Goal: Complete application form

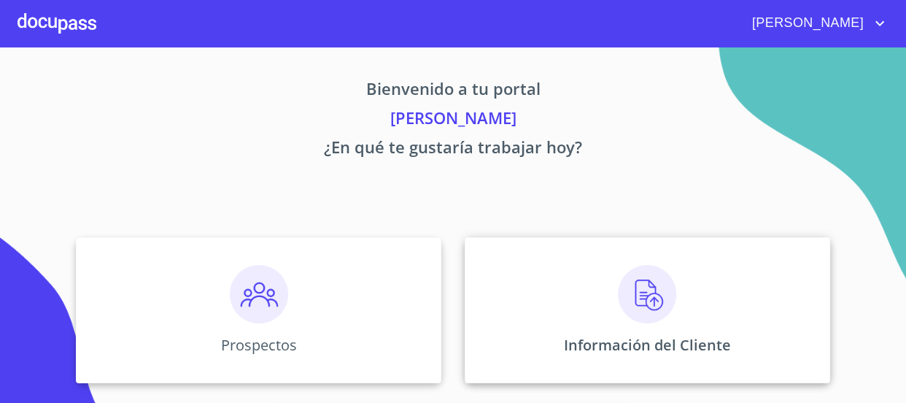
click at [634, 299] on img at bounding box center [647, 294] width 58 height 58
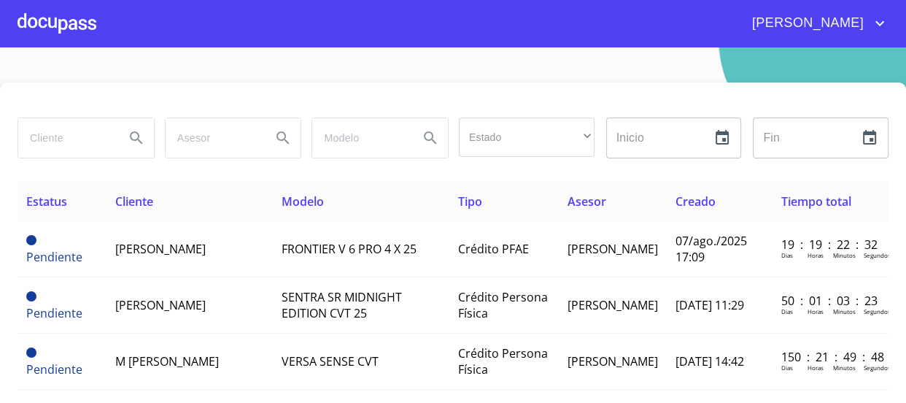
click at [66, 22] on div at bounding box center [57, 23] width 79 height 47
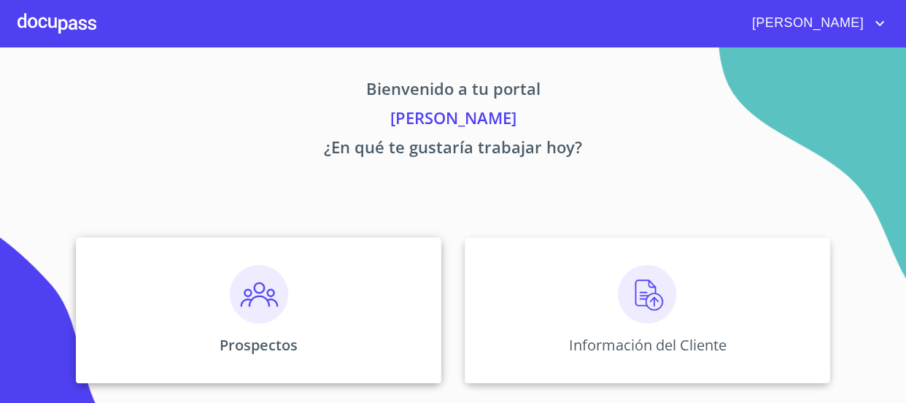
click at [270, 328] on div "Prospectos" at bounding box center [259, 310] width 366 height 146
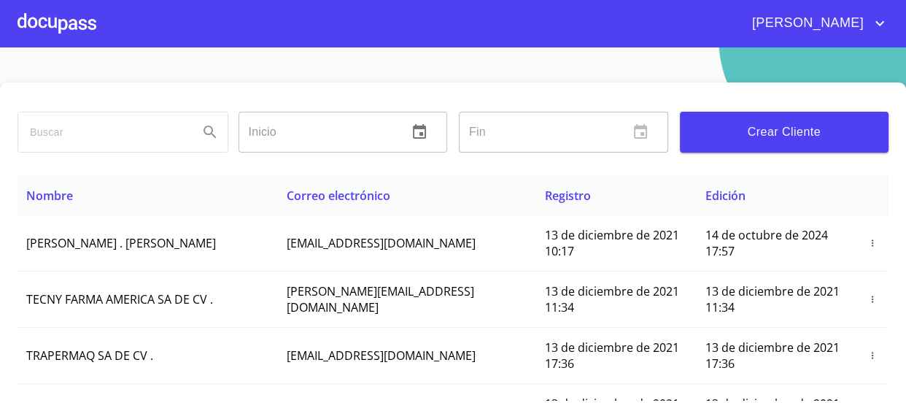
click at [784, 120] on button "Crear Cliente" at bounding box center [784, 132] width 209 height 41
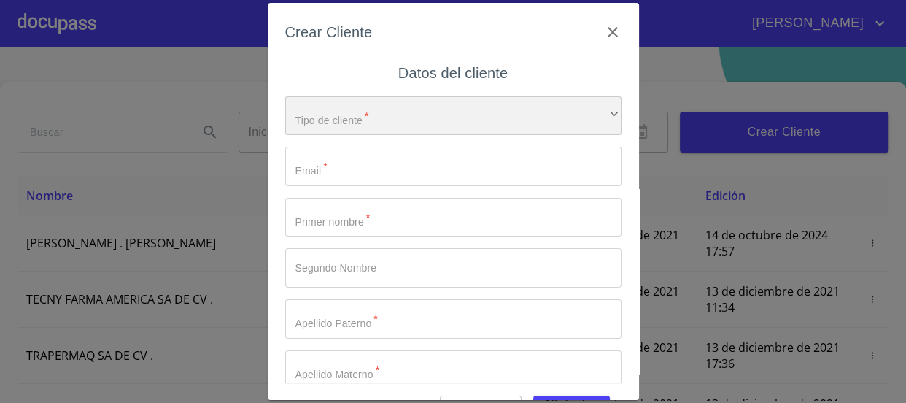
click at [476, 102] on div "​" at bounding box center [453, 115] width 336 height 39
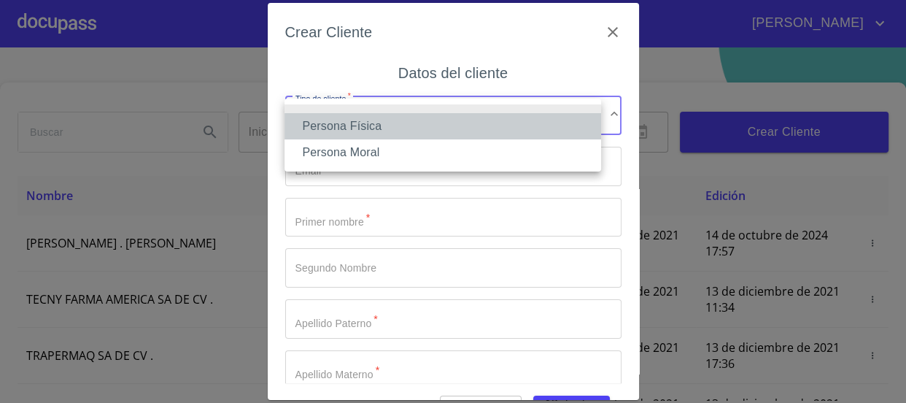
click at [445, 124] on li "Persona Física" at bounding box center [443, 126] width 317 height 26
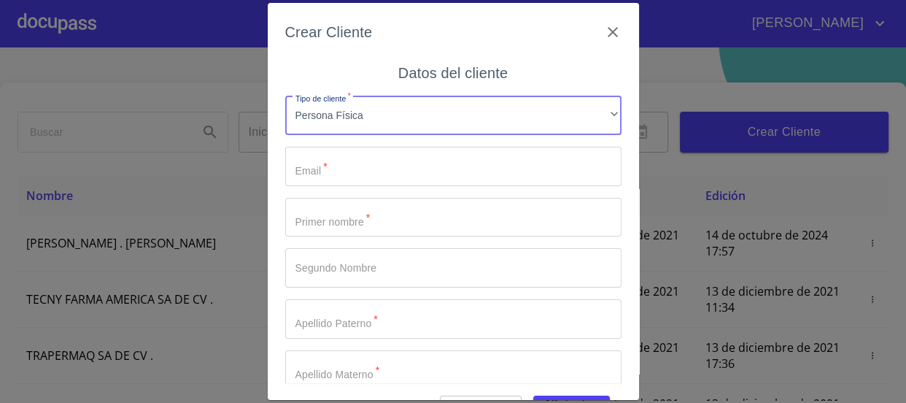
click at [396, 171] on input "Tipo de cliente   *" at bounding box center [453, 166] width 336 height 39
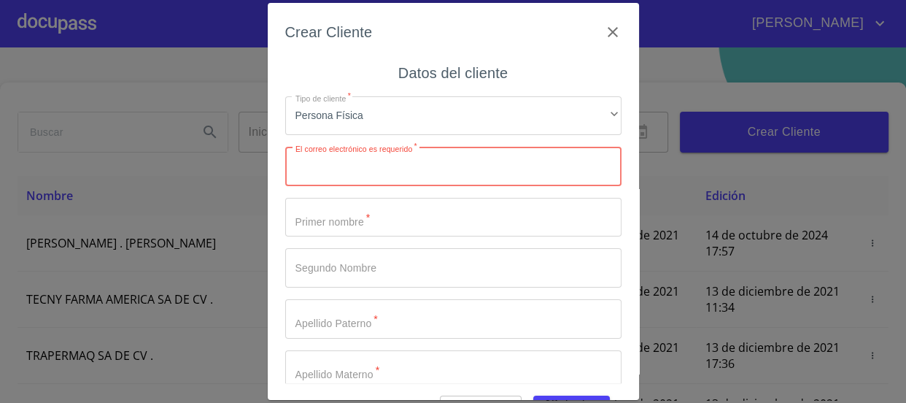
click at [382, 174] on input "Tipo de cliente   *" at bounding box center [453, 166] width 336 height 39
paste input "[EMAIL_ADDRESS][DOMAIN_NAME]"
type input "[EMAIL_ADDRESS][DOMAIN_NAME]"
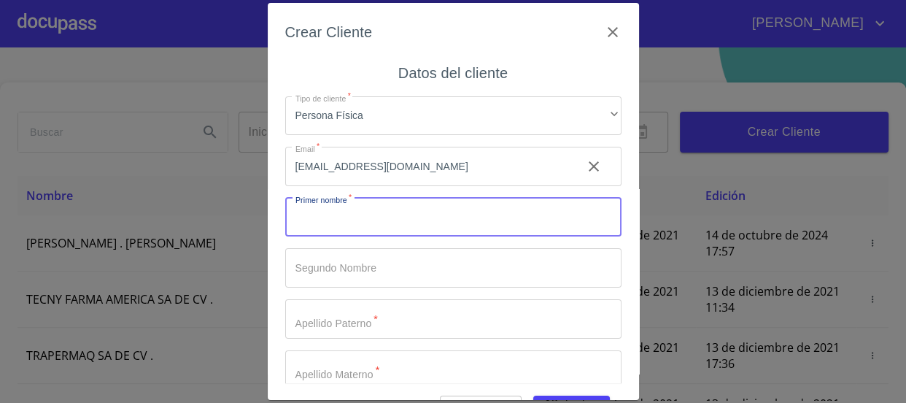
click at [414, 228] on input "Tipo de cliente   *" at bounding box center [453, 217] width 336 height 39
type input "[PERSON_NAME]"
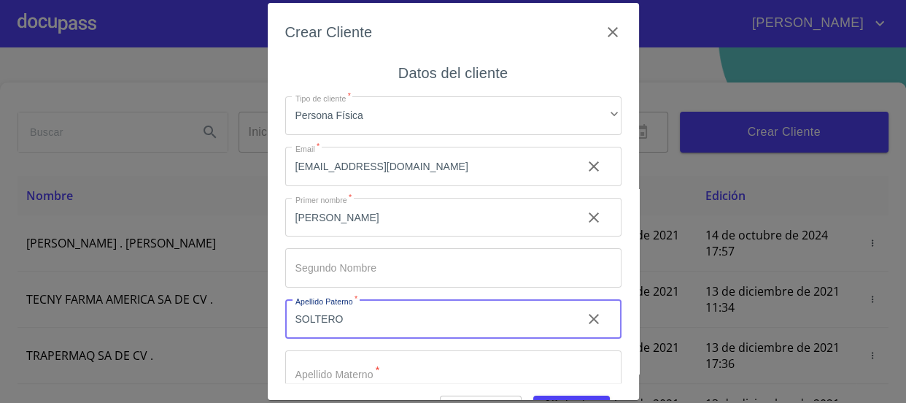
type input "SOLTERO"
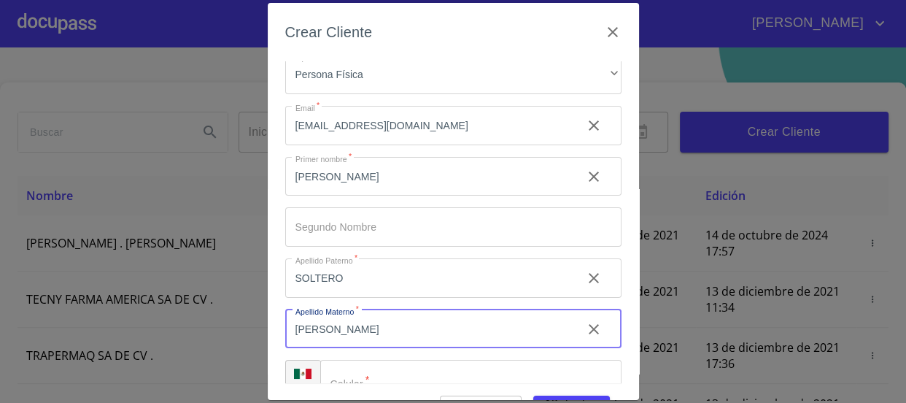
scroll to position [68, 0]
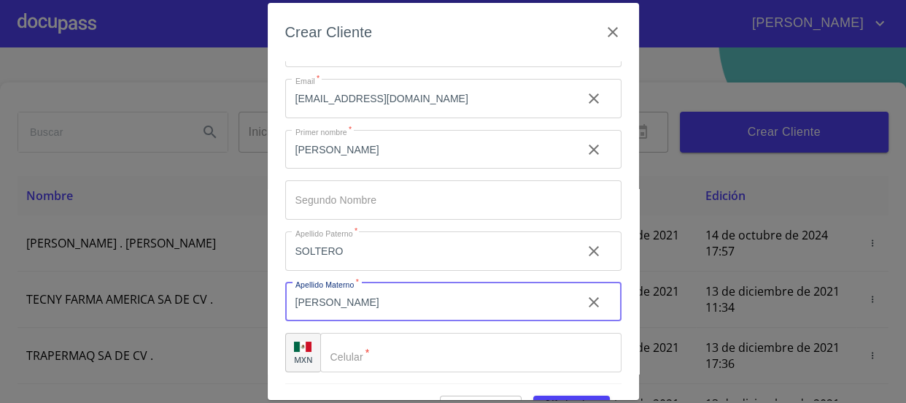
type input "[PERSON_NAME]"
click at [414, 347] on input "Tipo de cliente   *" at bounding box center [470, 352] width 301 height 39
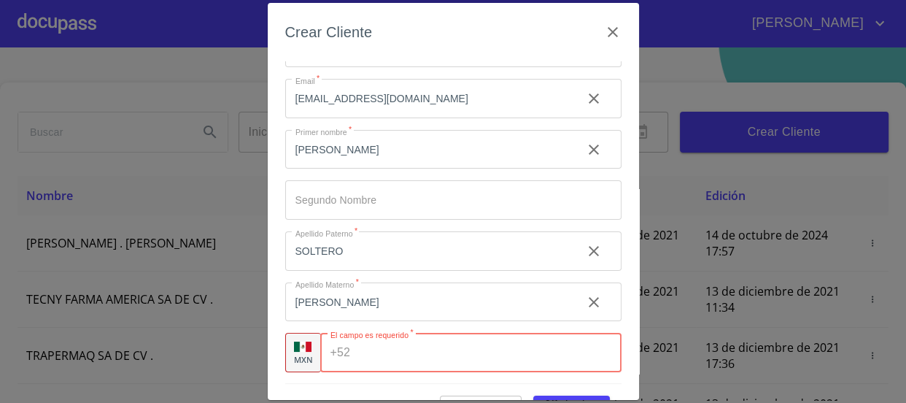
click at [365, 347] on input "Tipo de cliente   *" at bounding box center [488, 352] width 265 height 39
paste input "[PHONE_NUMBER]"
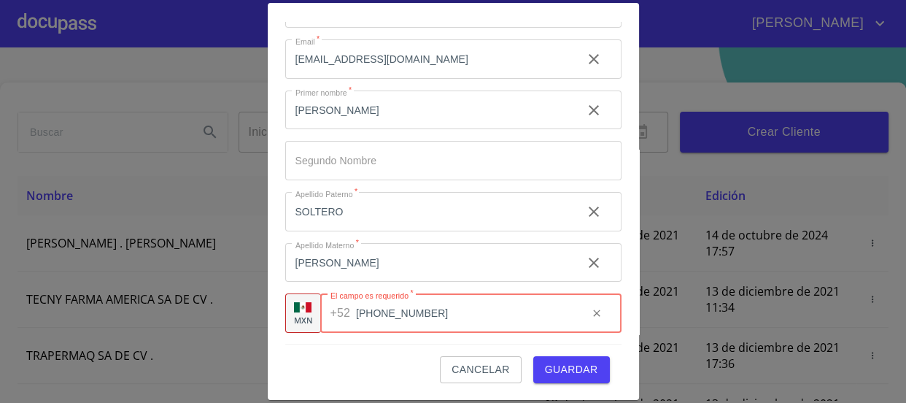
type input "[PHONE_NUMBER]"
click at [584, 370] on span "Guardar" at bounding box center [571, 369] width 53 height 18
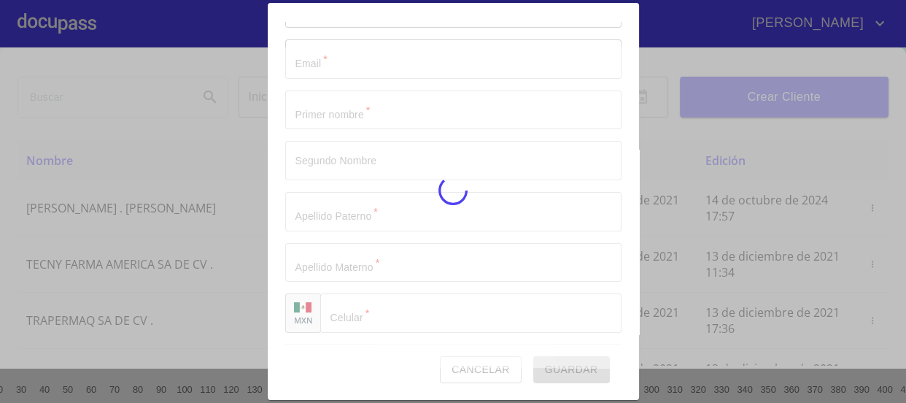
scroll to position [54, 0]
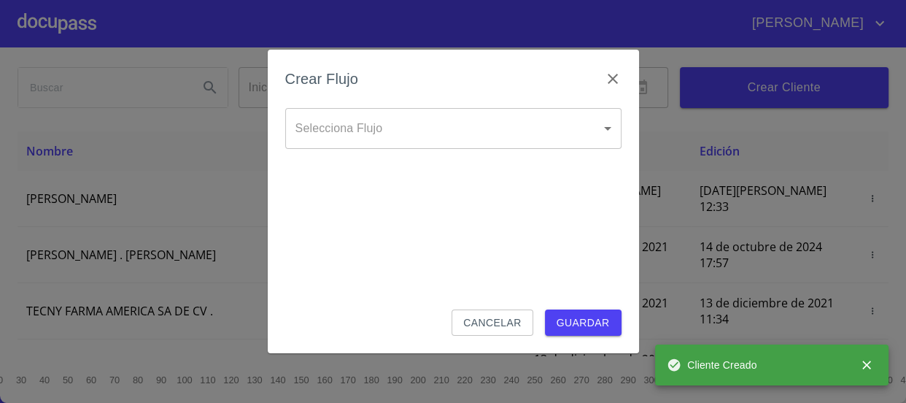
click at [592, 117] on body "[PERSON_NAME] ​ Fin ​ Crear Cliente Nombre Correo electrónico Registro Edición …" at bounding box center [453, 201] width 906 height 403
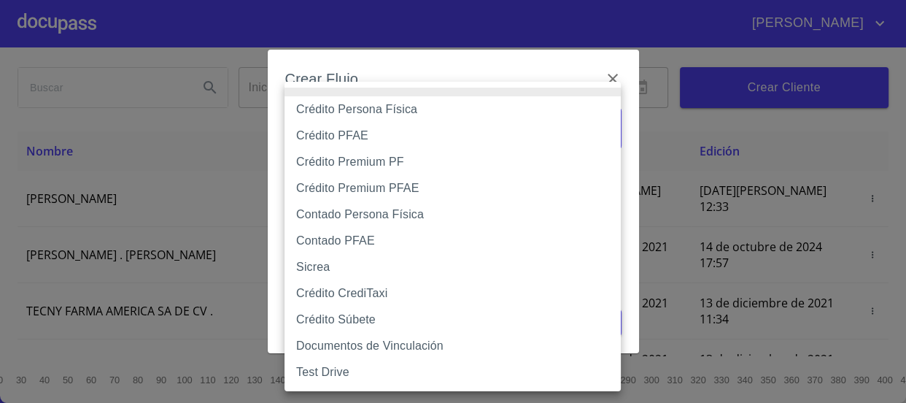
click at [313, 109] on li "Crédito Persona Física" at bounding box center [453, 109] width 336 height 26
type input "61b033e49b8c202ad5bb7912"
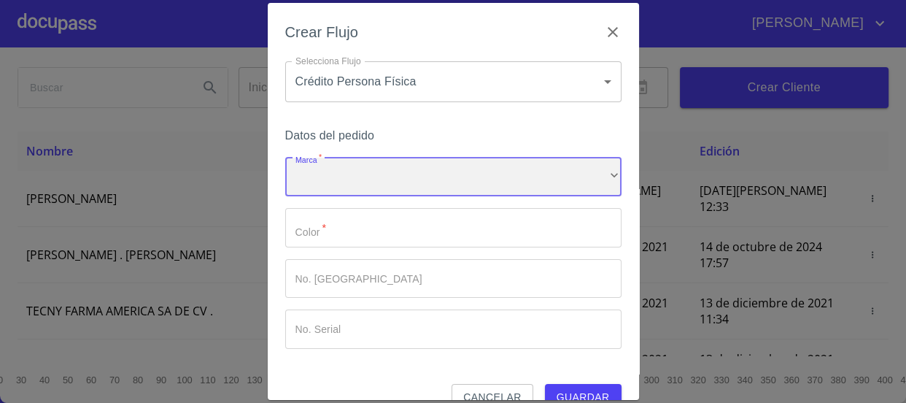
click at [389, 166] on div "​" at bounding box center [453, 177] width 336 height 39
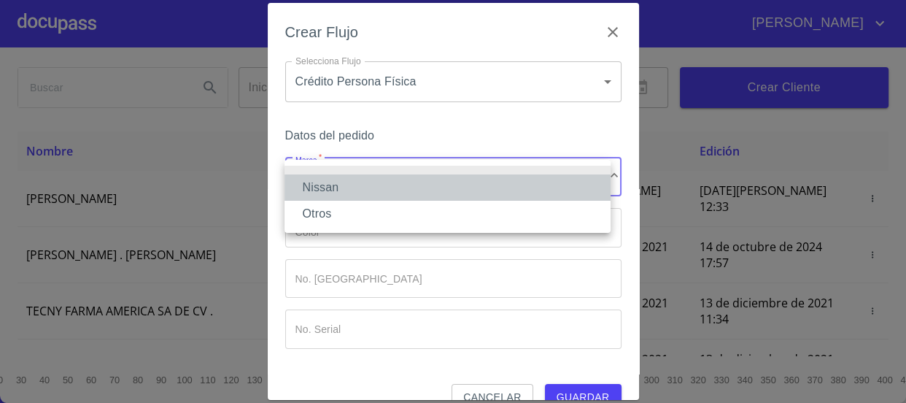
click at [393, 189] on li "Nissan" at bounding box center [448, 187] width 326 height 26
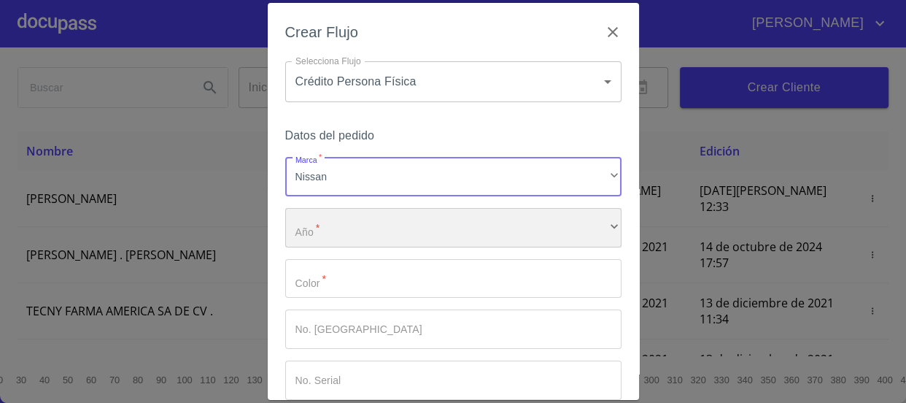
click at [394, 223] on div "​" at bounding box center [453, 227] width 336 height 39
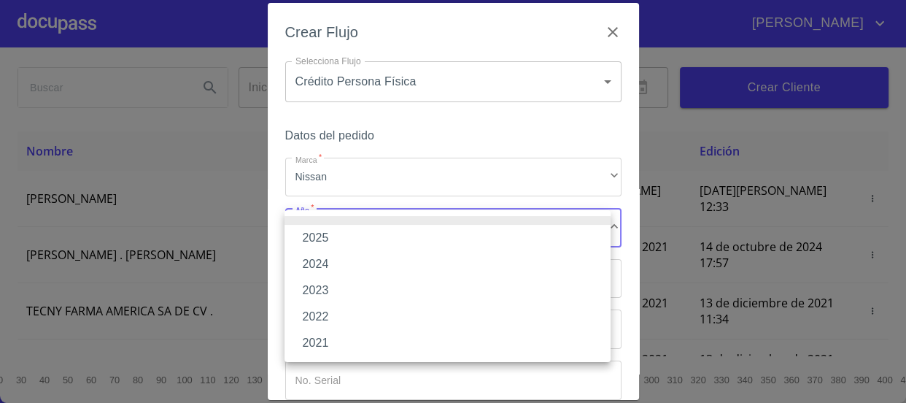
click at [394, 239] on li "2025" at bounding box center [448, 238] width 326 height 26
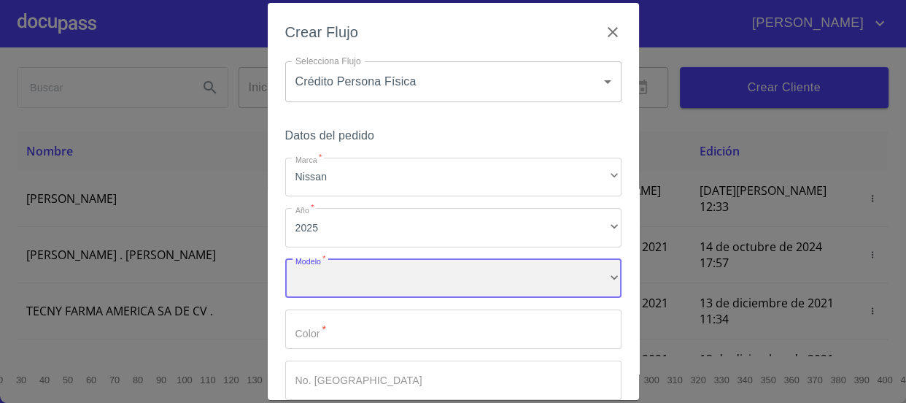
click at [385, 266] on div "​" at bounding box center [453, 278] width 336 height 39
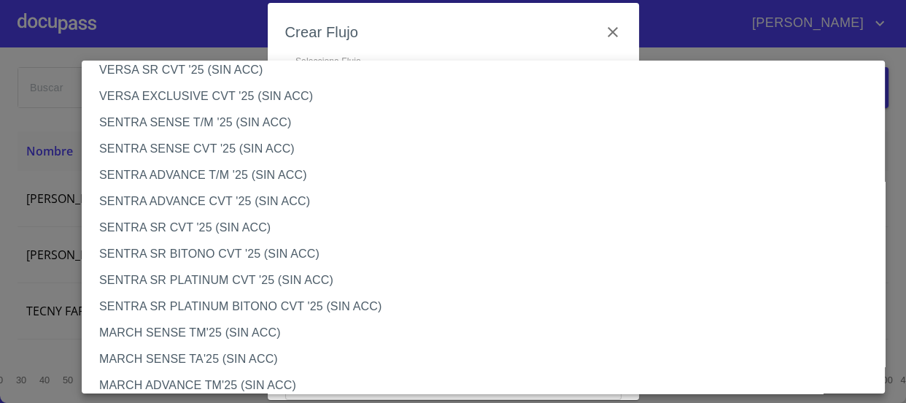
scroll to position [795, 0]
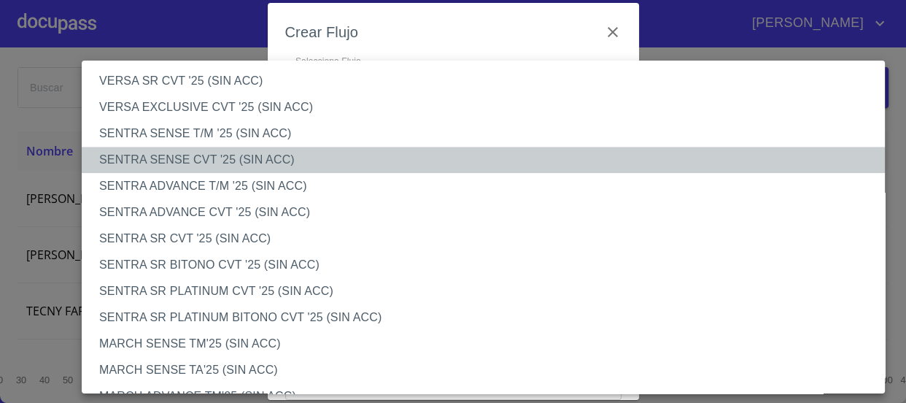
click at [251, 160] on li "SENTRA SENSE CVT '25 (SIN ACC)" at bounding box center [489, 160] width 814 height 26
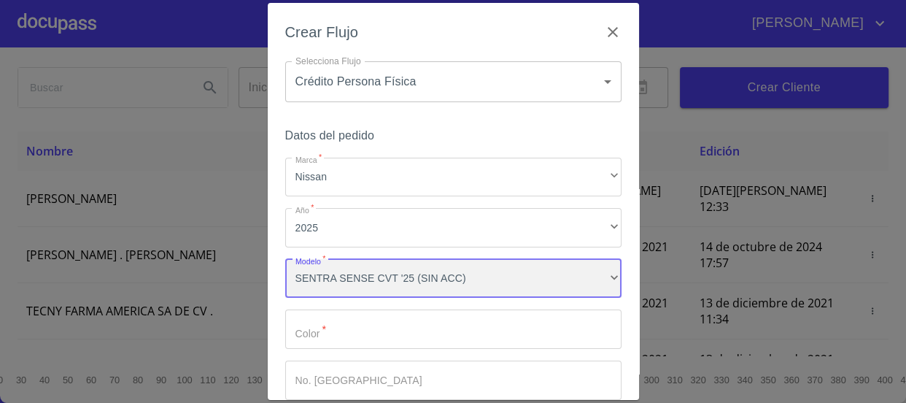
scroll to position [66, 0]
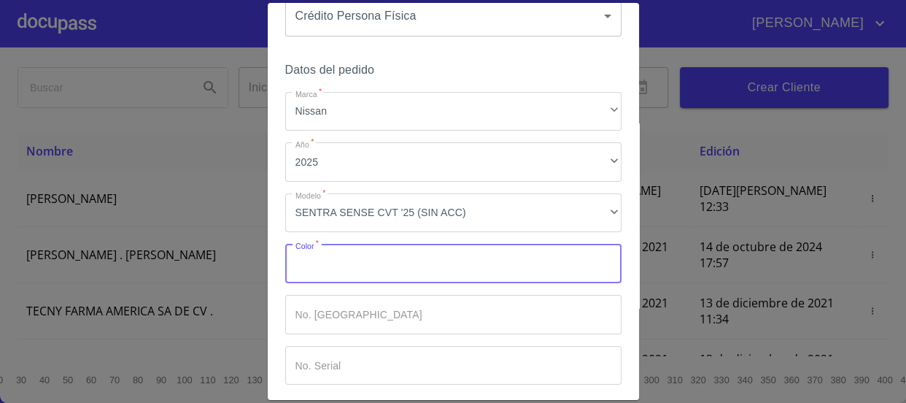
click at [395, 268] on input "Marca   *" at bounding box center [453, 263] width 336 height 39
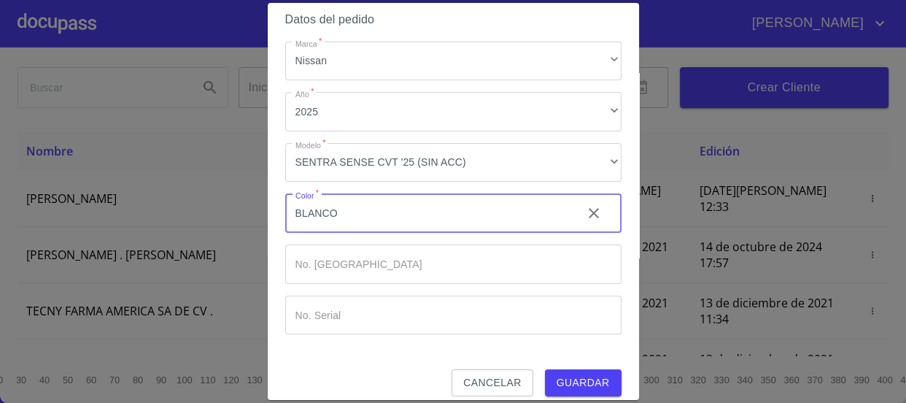
scroll to position [129, 0]
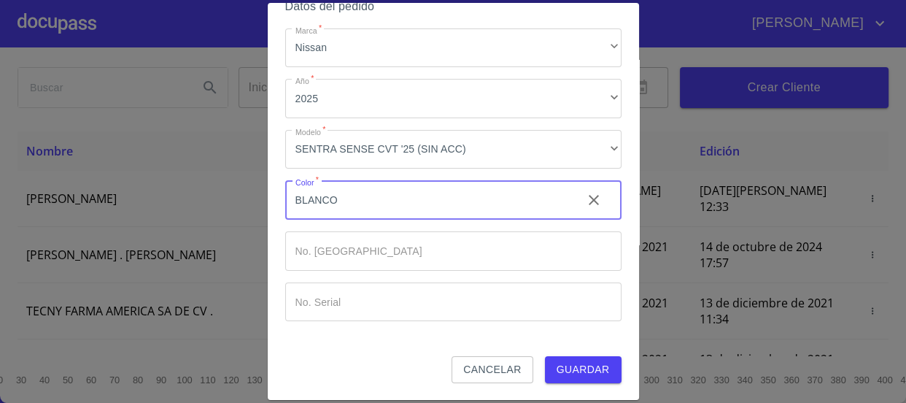
type input "BLANCO"
click at [573, 364] on span "Guardar" at bounding box center [583, 369] width 53 height 18
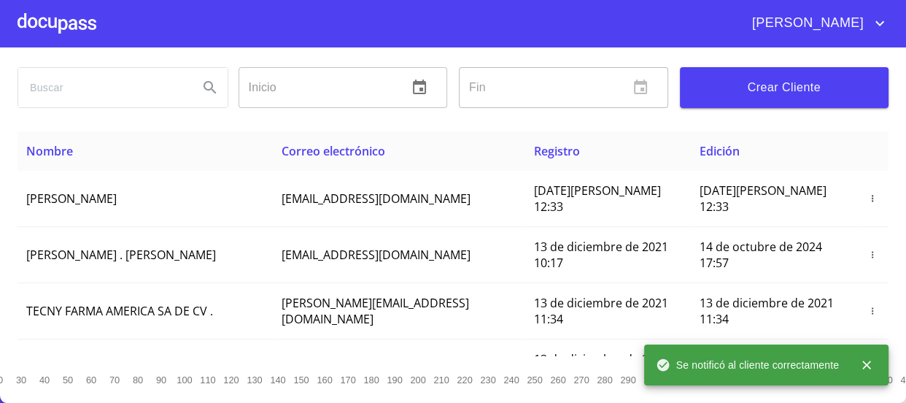
click at [36, 18] on div at bounding box center [57, 23] width 79 height 47
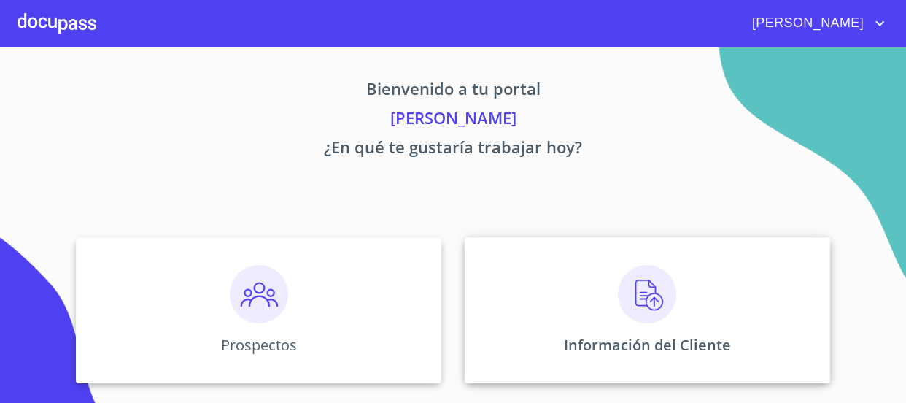
click at [673, 303] on div "Información del Cliente" at bounding box center [648, 310] width 366 height 146
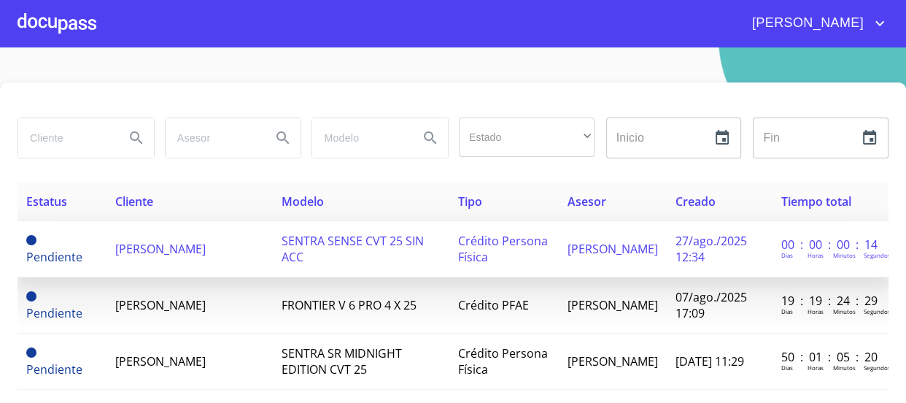
click at [204, 257] on span "[PERSON_NAME]" at bounding box center [160, 249] width 90 height 16
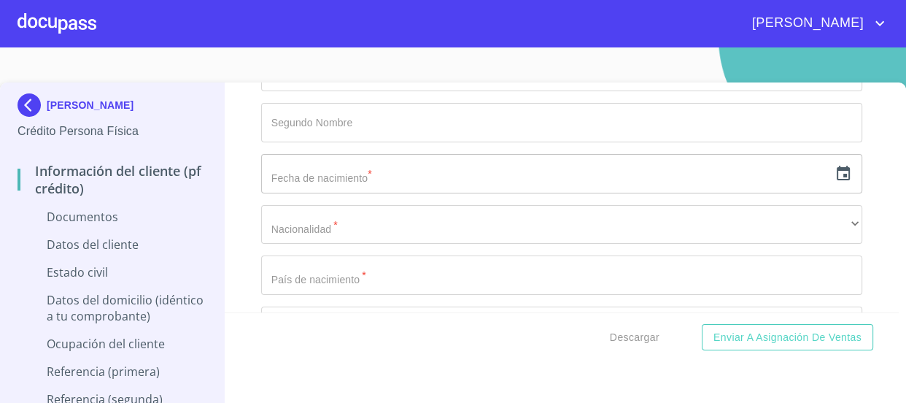
scroll to position [1990, 0]
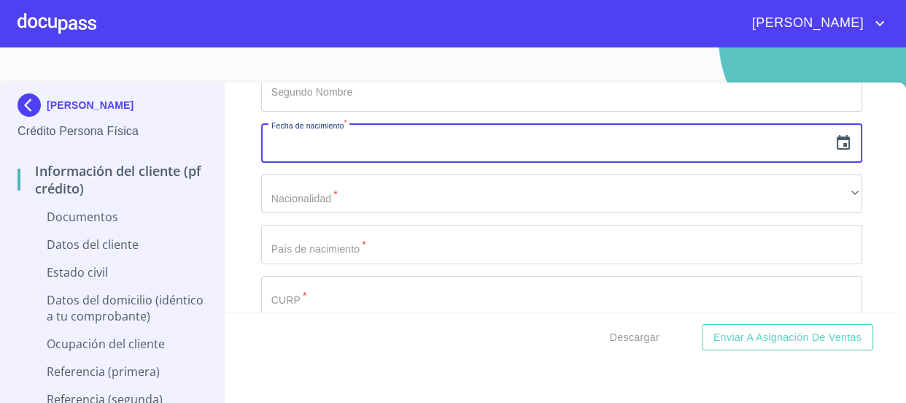
click at [563, 145] on input "text" at bounding box center [545, 142] width 568 height 39
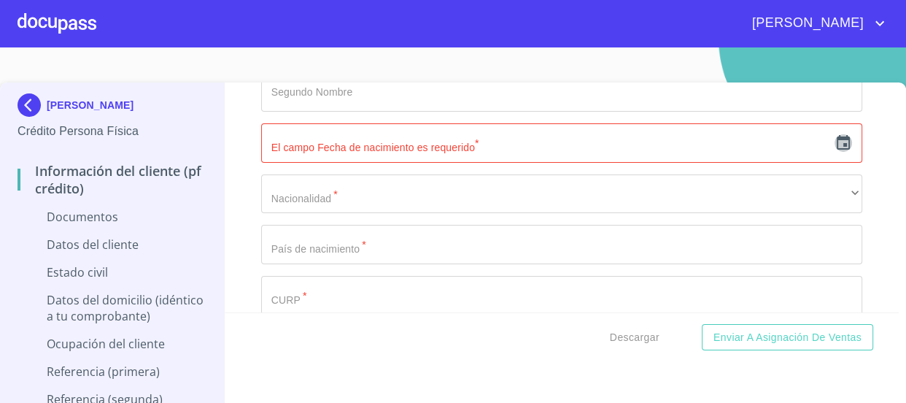
click at [837, 137] on icon "button" at bounding box center [843, 142] width 13 height 15
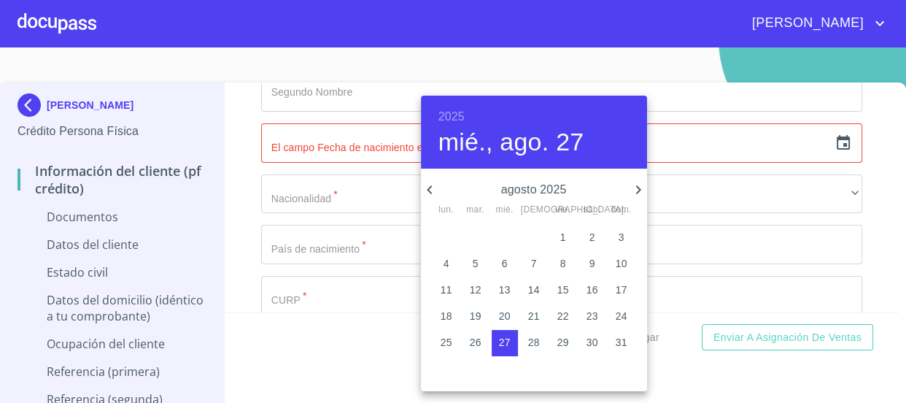
click at [458, 119] on h6 "2025" at bounding box center [452, 117] width 26 height 20
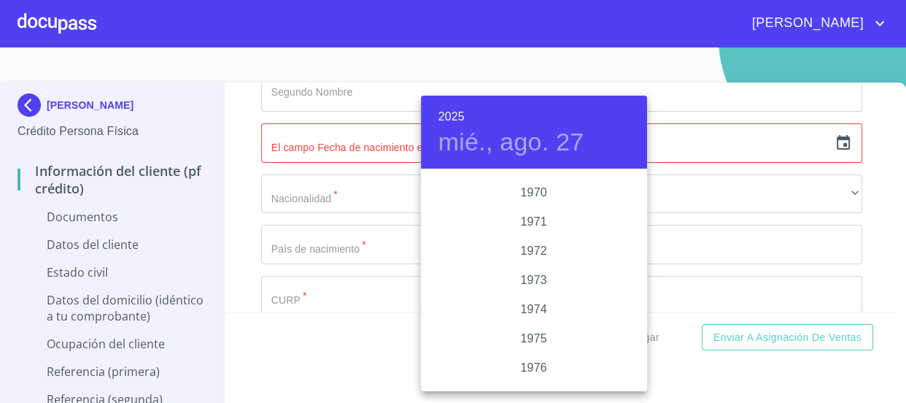
scroll to position [1305, 0]
click at [533, 341] on div "1975" at bounding box center [534, 339] width 226 height 29
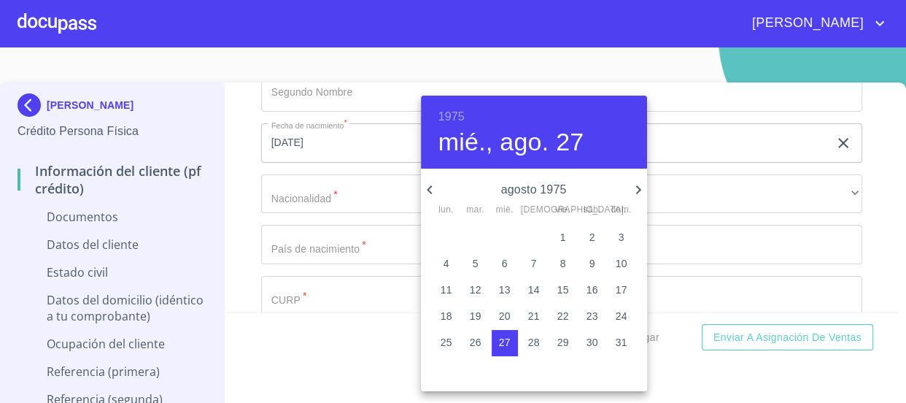
click at [430, 186] on icon "button" at bounding box center [429, 189] width 5 height 9
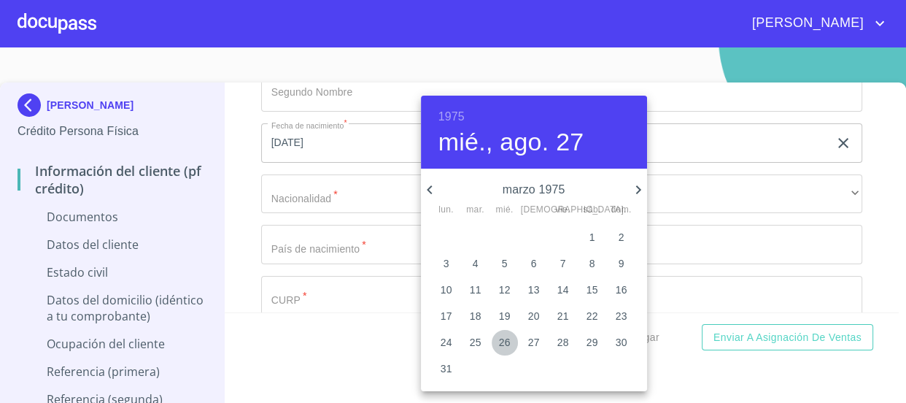
click at [505, 344] on p "26" at bounding box center [505, 342] width 12 height 15
type input "26 de mar. de 1975"
click at [306, 179] on div at bounding box center [453, 201] width 906 height 403
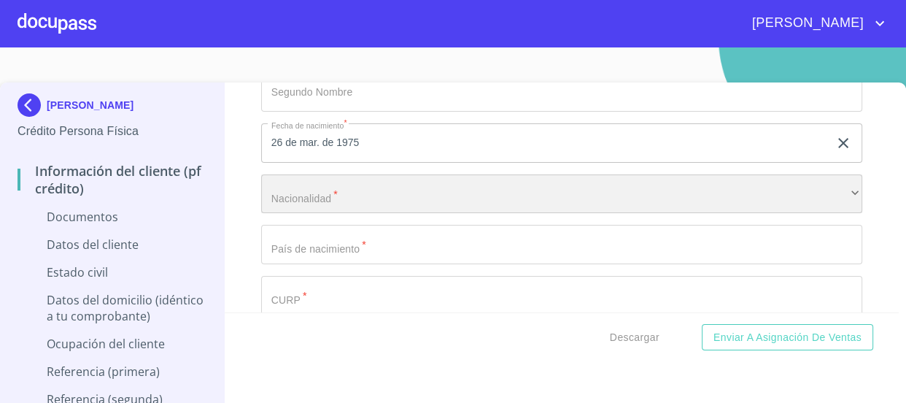
click at [320, 196] on div "​" at bounding box center [562, 193] width 602 height 39
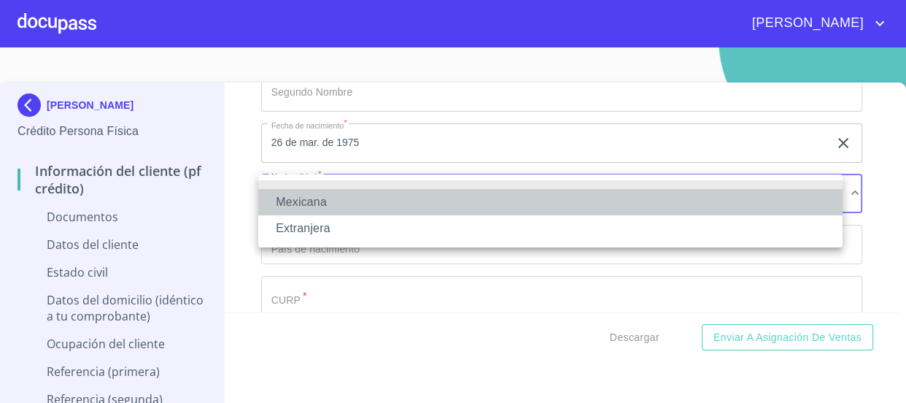
click at [335, 201] on li "Mexicana" at bounding box center [550, 202] width 584 height 26
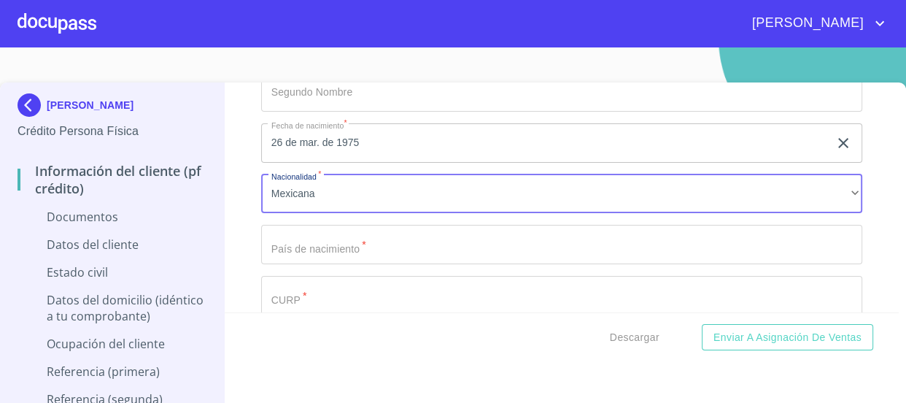
click at [359, 242] on input "Documento de identificación   *" at bounding box center [562, 244] width 602 height 39
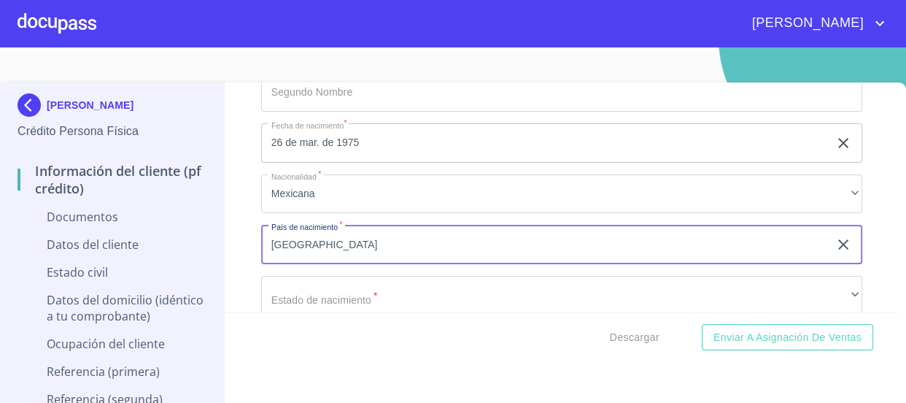
scroll to position [2123, 0]
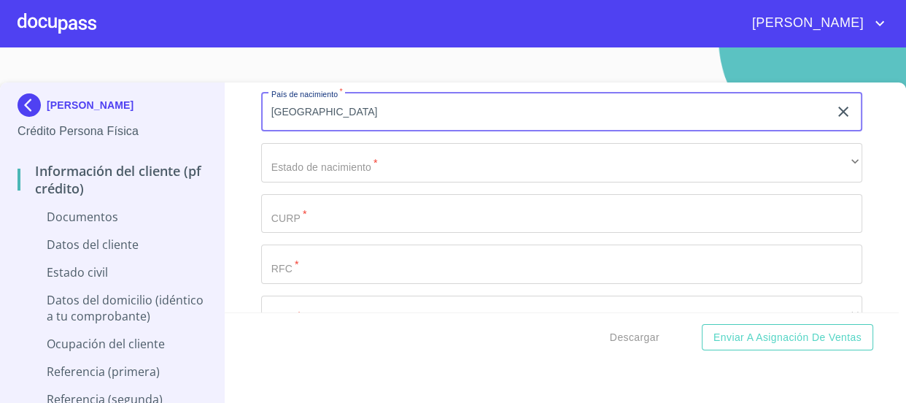
type input "[GEOGRAPHIC_DATA]"
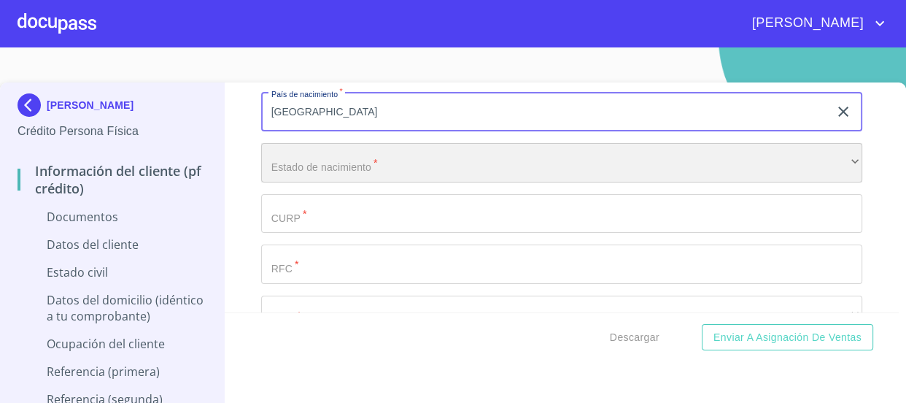
click at [414, 169] on div "​" at bounding box center [562, 162] width 602 height 39
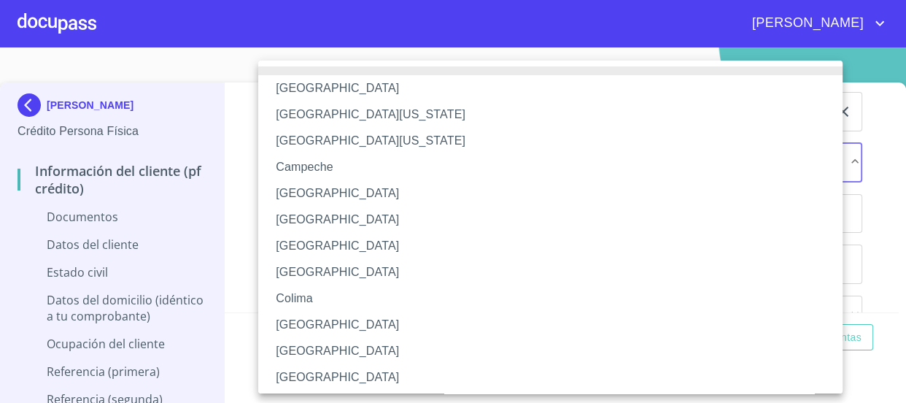
scroll to position [228, 0]
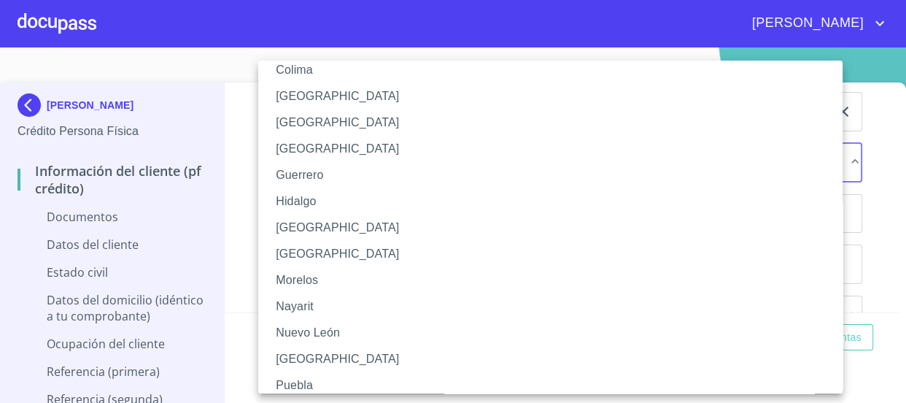
click at [396, 225] on li "[GEOGRAPHIC_DATA]" at bounding box center [555, 228] width 595 height 26
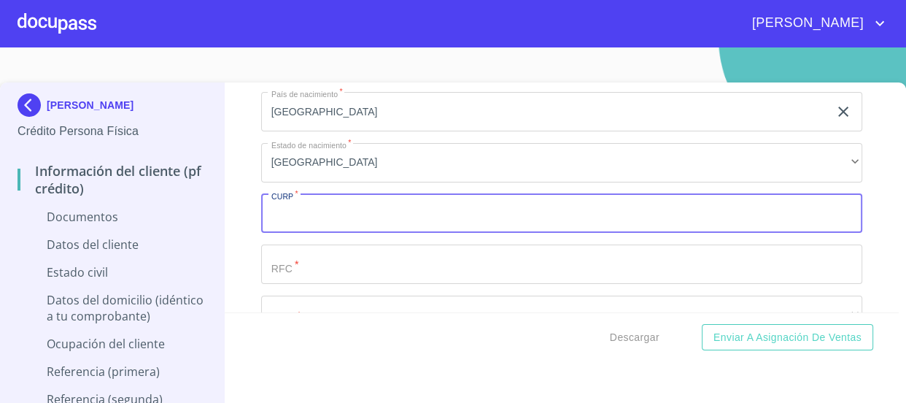
click at [379, 218] on input "Documento de identificación   *" at bounding box center [562, 213] width 602 height 39
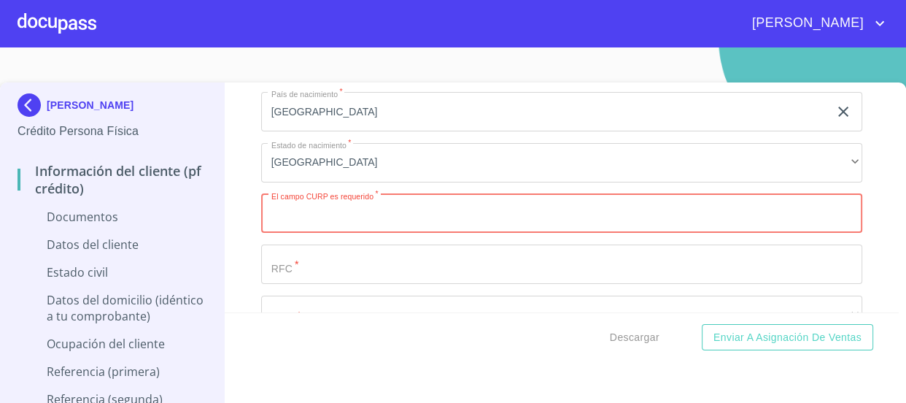
click at [372, 204] on input "Documento de identificación   *" at bounding box center [562, 213] width 602 height 39
paste input "SOCJ750326HJCLRN09"
type input "SOCJ750326HJCLRN09"
click at [434, 272] on input "Documento de identificación   *" at bounding box center [562, 263] width 602 height 39
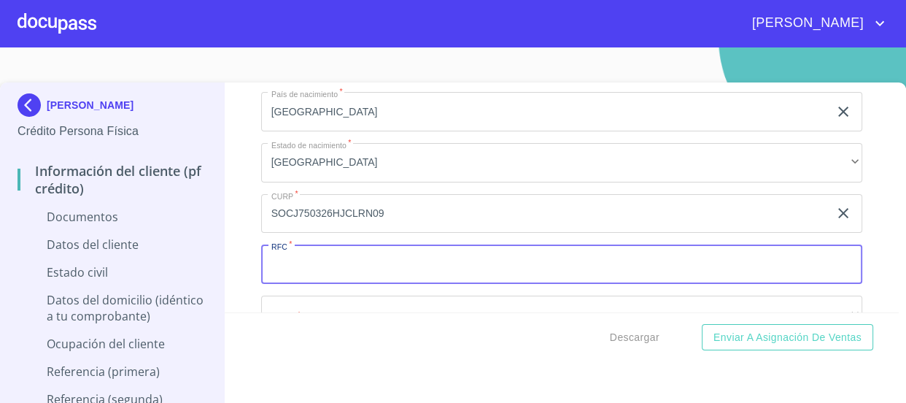
paste input "SOCJ750326HJCLRN09"
drag, startPoint x: 397, startPoint y: 258, endPoint x: 333, endPoint y: 263, distance: 63.6
click at [333, 263] on input "SOCJ750326HJCLRN09" at bounding box center [545, 263] width 568 height 39
click at [424, 263] on input "SOCJ750326" at bounding box center [545, 263] width 568 height 39
paste input "3V5"
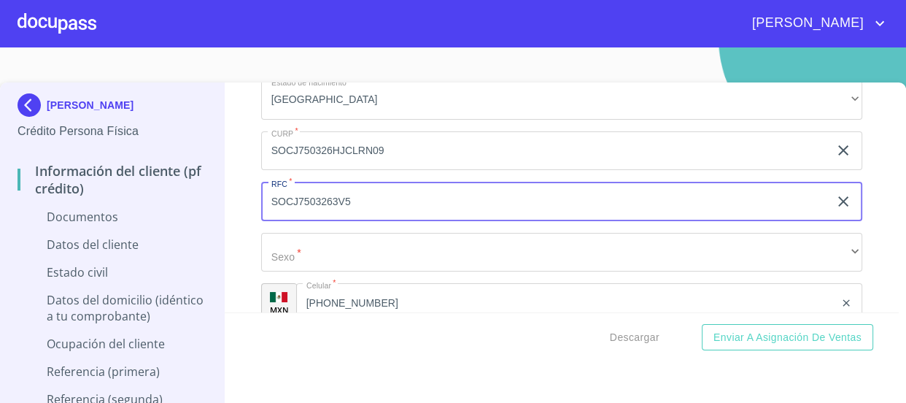
scroll to position [2255, 0]
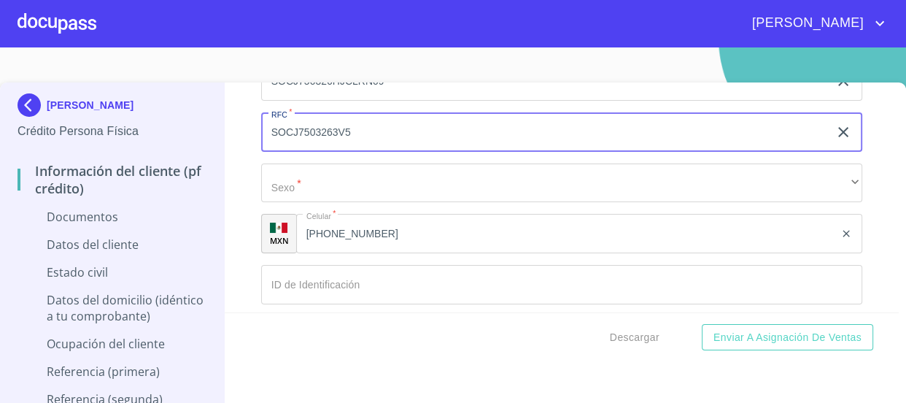
type input "SOCJ7503263V5"
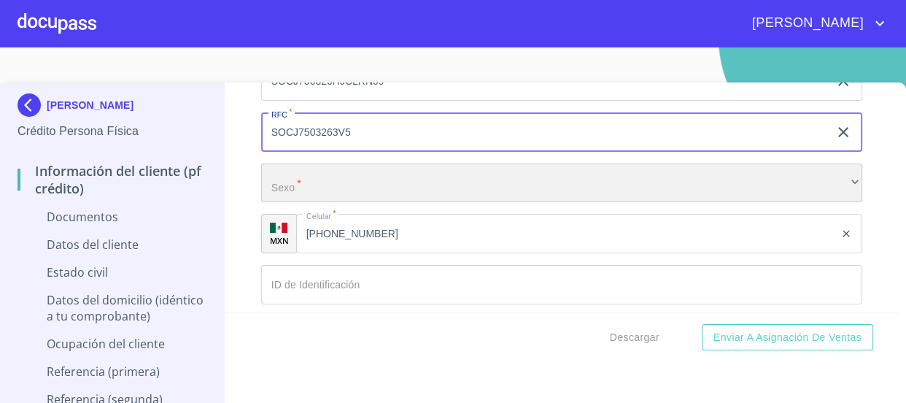
click at [372, 175] on div "​" at bounding box center [562, 182] width 602 height 39
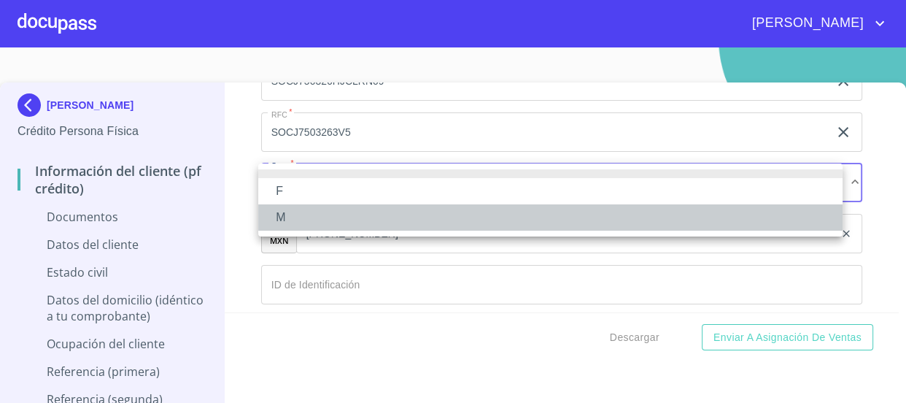
click at [366, 217] on li "M" at bounding box center [550, 217] width 584 height 26
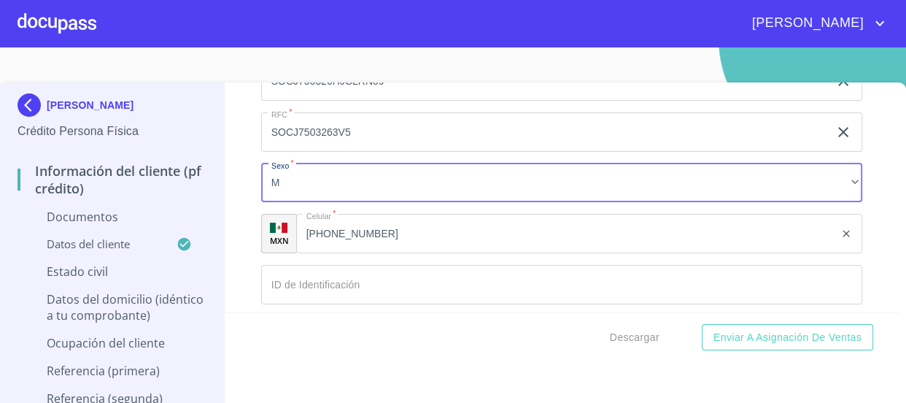
click at [394, 294] on input "Documento de identificación   *" at bounding box center [562, 284] width 602 height 39
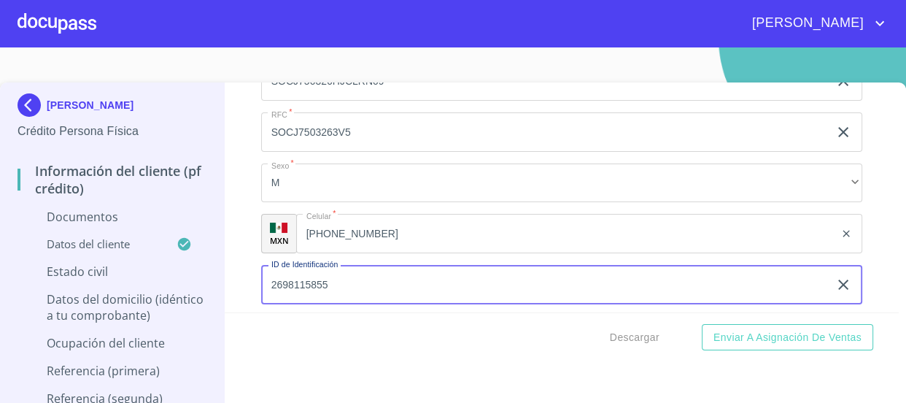
type input "2698115855"
click at [861, 200] on div "Información del cliente (PF crédito) Documentos Documento de identificación   *…" at bounding box center [562, 197] width 674 height 230
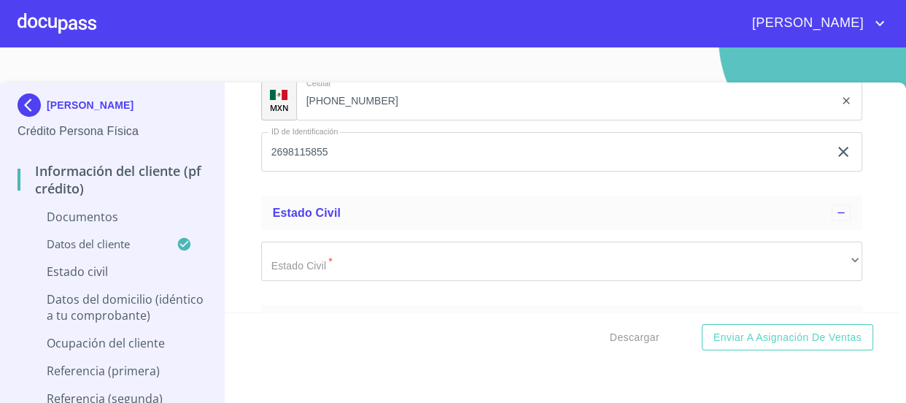
scroll to position [2454, 0]
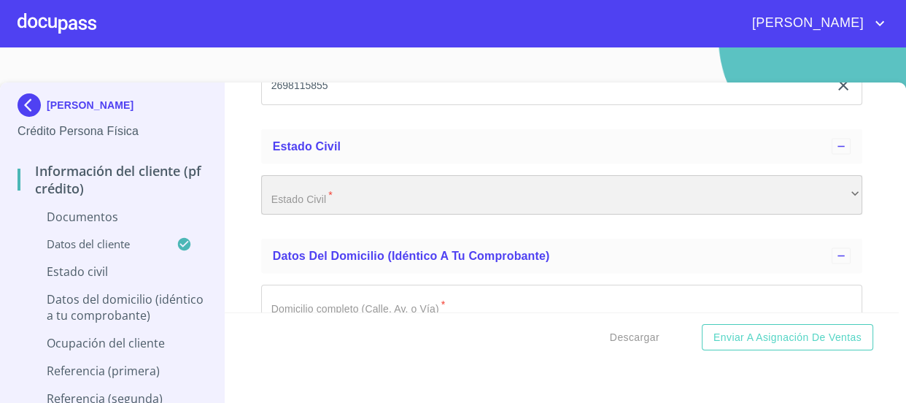
click at [653, 201] on div "​" at bounding box center [562, 194] width 602 height 39
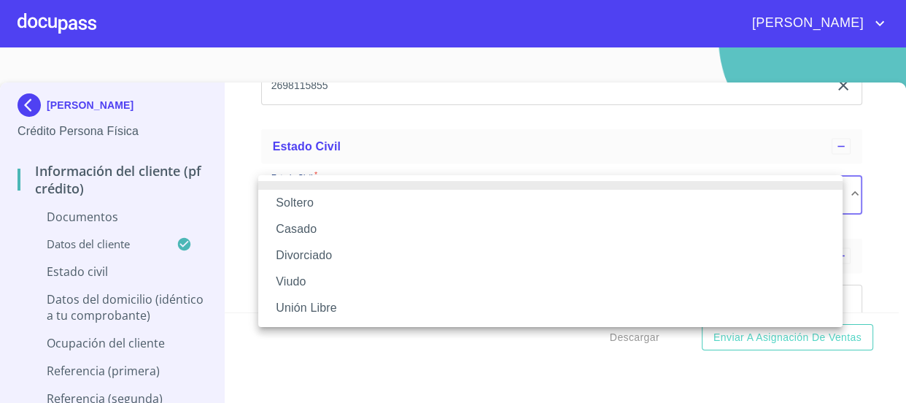
click at [570, 209] on li "Soltero" at bounding box center [550, 203] width 584 height 26
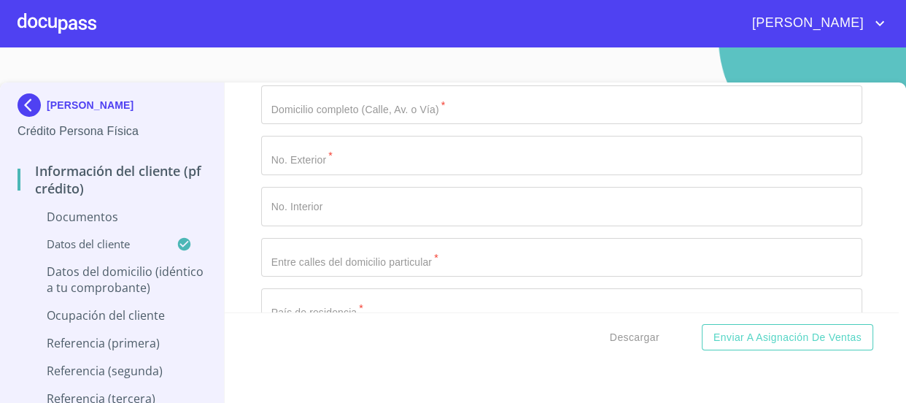
scroll to position [2587, 0]
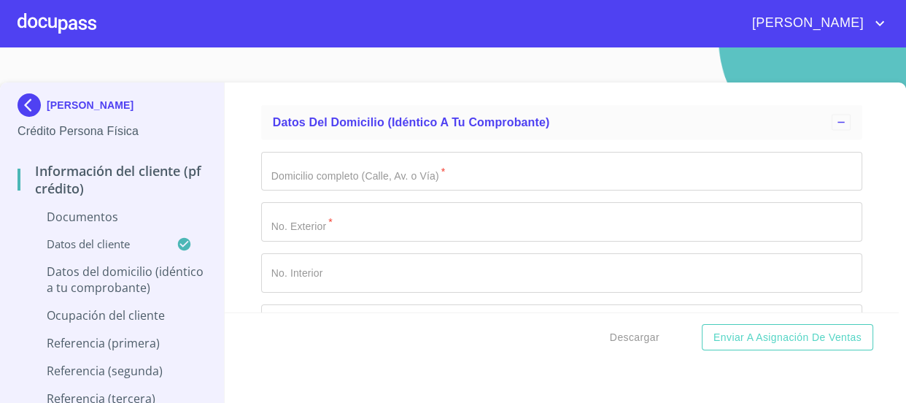
click at [489, 173] on input "Documento de identificación   *" at bounding box center [562, 171] width 602 height 39
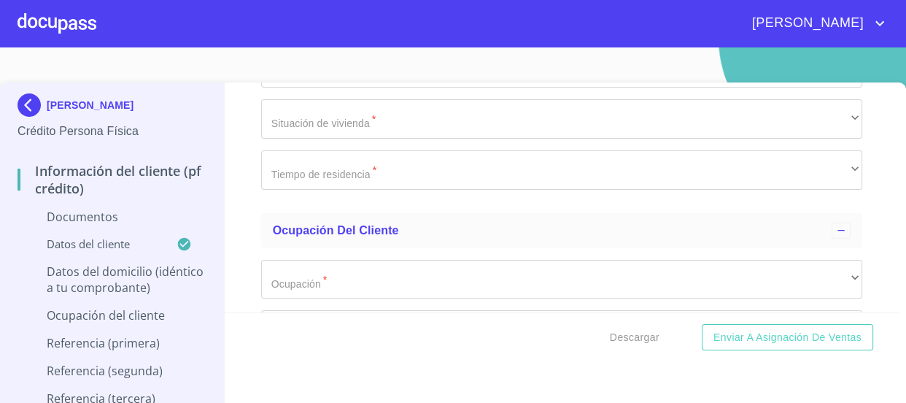
scroll to position [3183, 0]
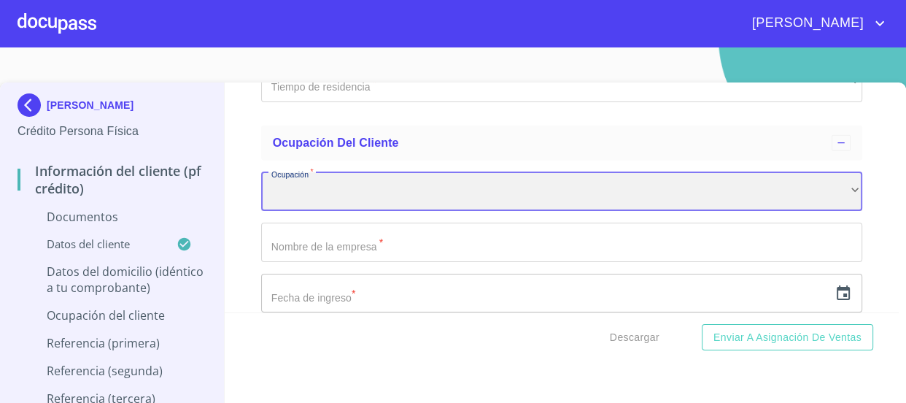
click at [466, 192] on div "​" at bounding box center [562, 191] width 602 height 39
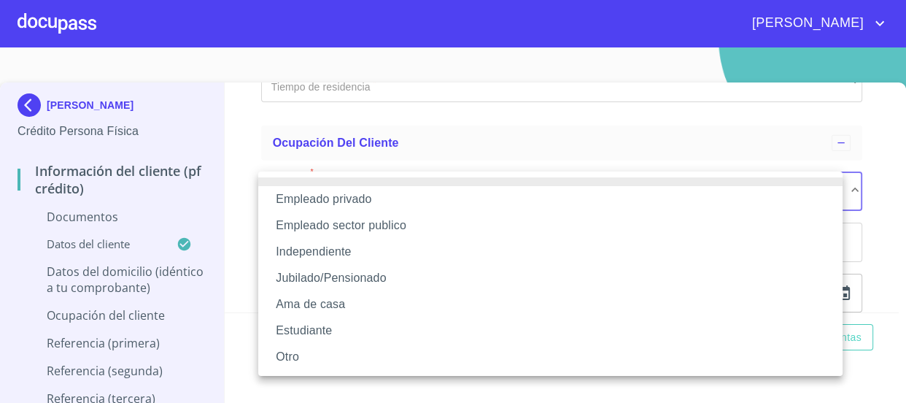
click at [432, 255] on li "Independiente" at bounding box center [550, 252] width 584 height 26
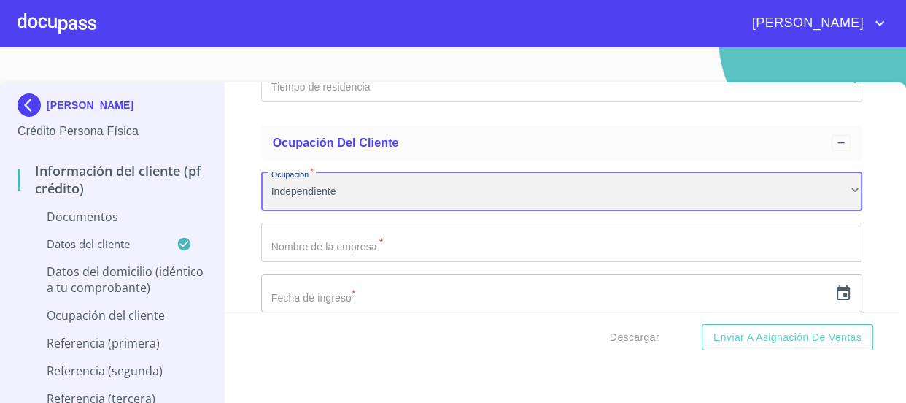
scroll to position [3250, 0]
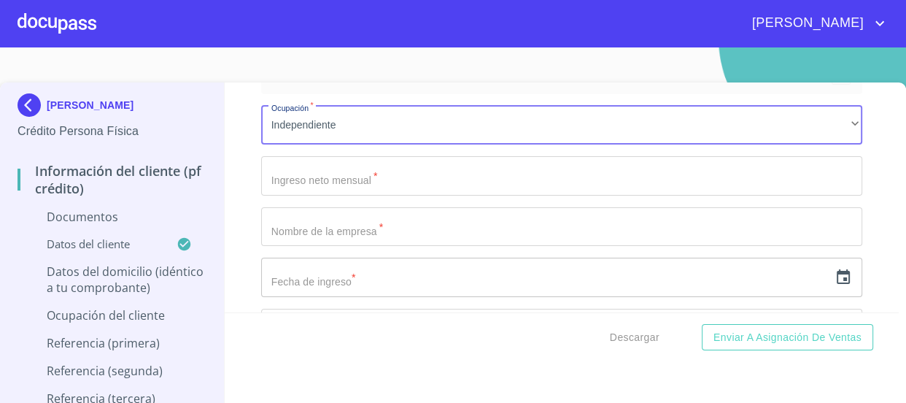
click at [428, 185] on input "Documento de identificación   *" at bounding box center [562, 175] width 602 height 39
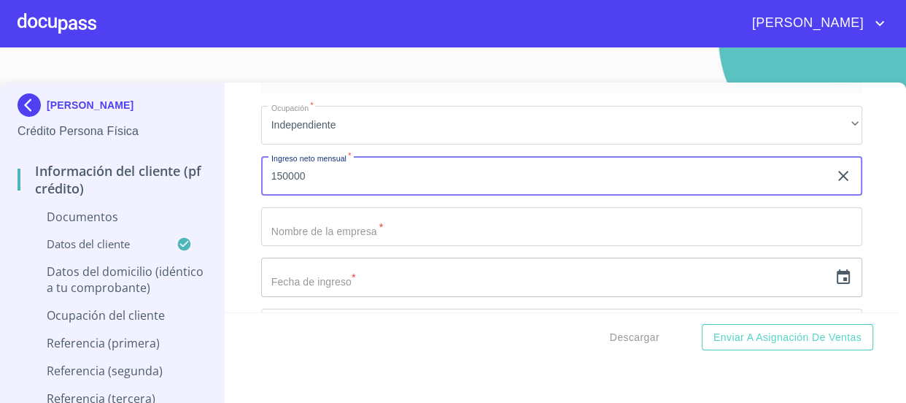
type input "150000"
click at [468, 231] on input "Documento de identificación   *" at bounding box center [562, 226] width 602 height 39
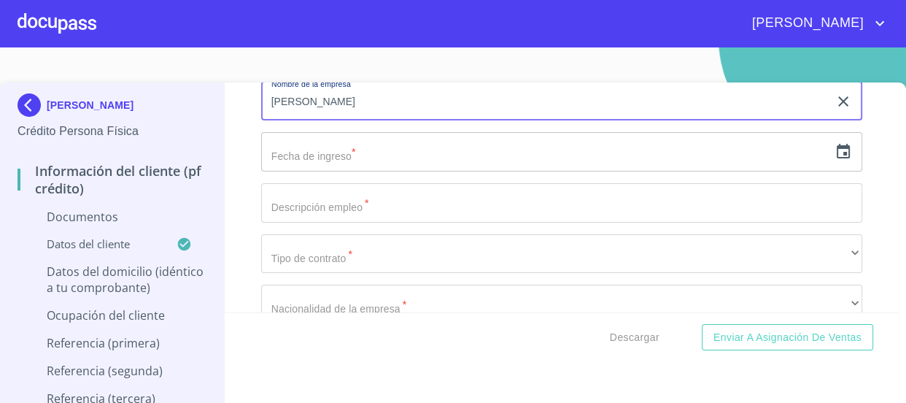
scroll to position [3383, 0]
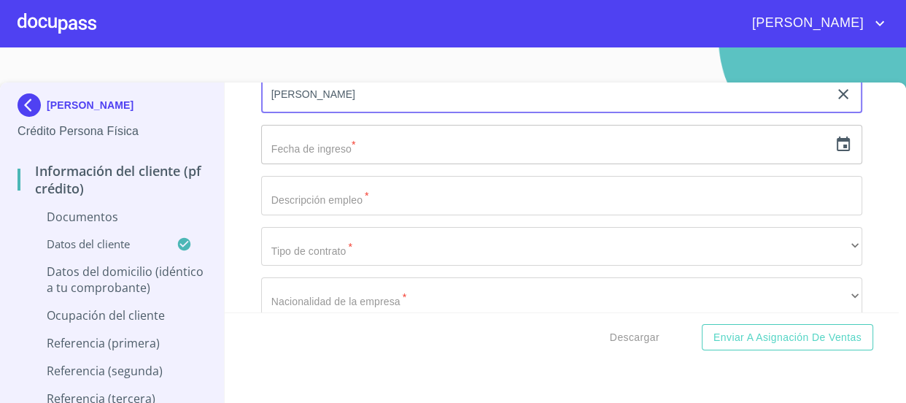
type input "[PERSON_NAME]"
click at [835, 142] on icon "button" at bounding box center [844, 145] width 18 height 18
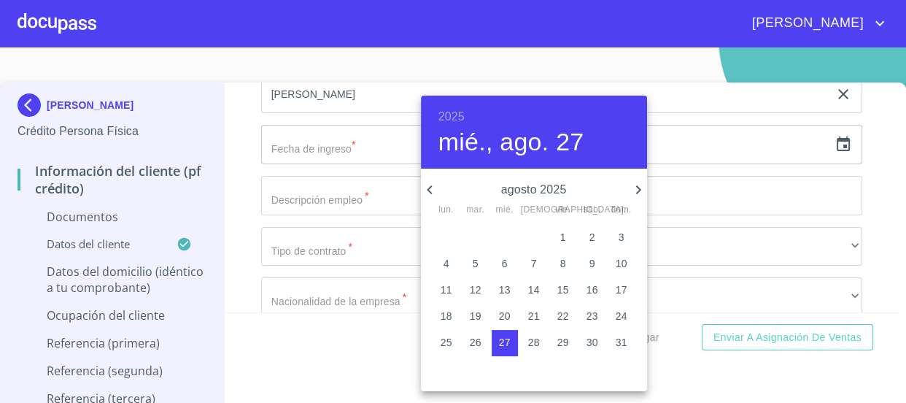
click at [439, 115] on h6 "2025" at bounding box center [452, 117] width 26 height 20
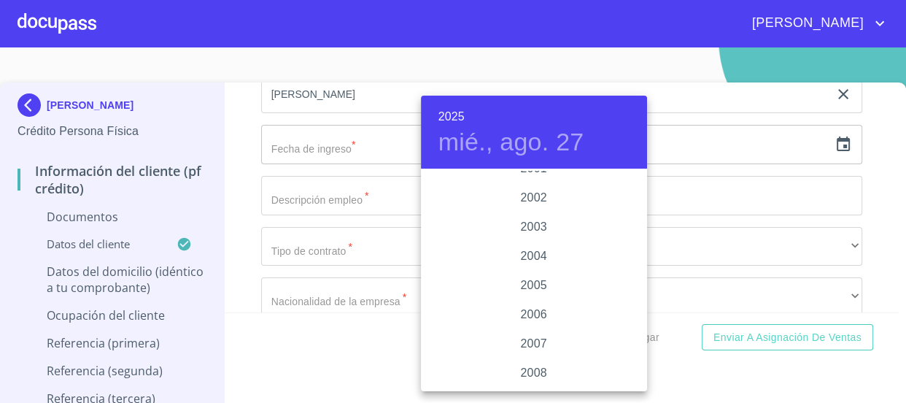
scroll to position [2233, 0]
click at [549, 292] on div "2005" at bounding box center [534, 286] width 226 height 29
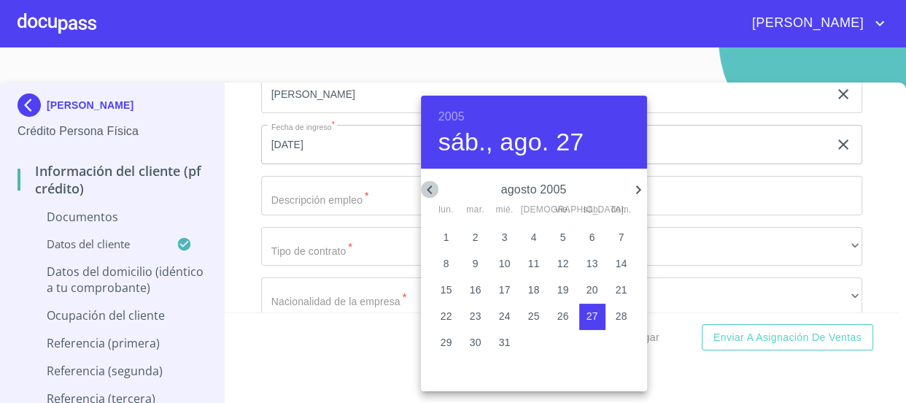
click at [430, 188] on icon "button" at bounding box center [430, 190] width 18 height 18
click at [635, 185] on icon "button" at bounding box center [639, 190] width 18 height 18
click at [430, 185] on icon "button" at bounding box center [429, 189] width 5 height 9
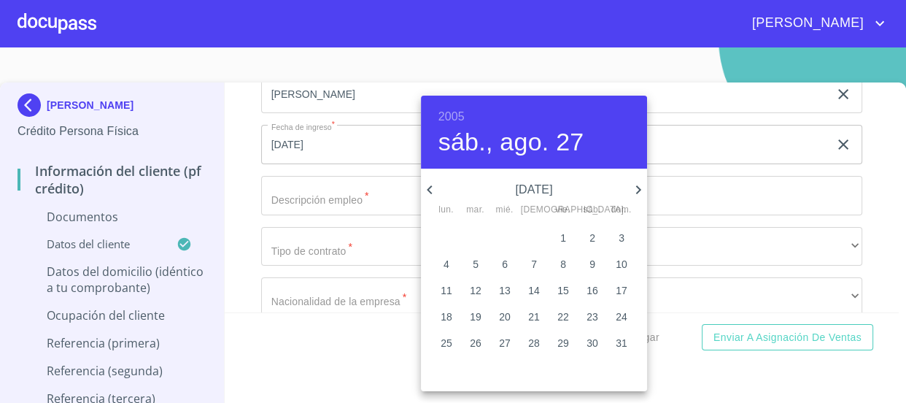
click at [430, 185] on icon "button" at bounding box center [429, 189] width 5 height 9
click at [476, 234] on p "1" at bounding box center [476, 237] width 6 height 15
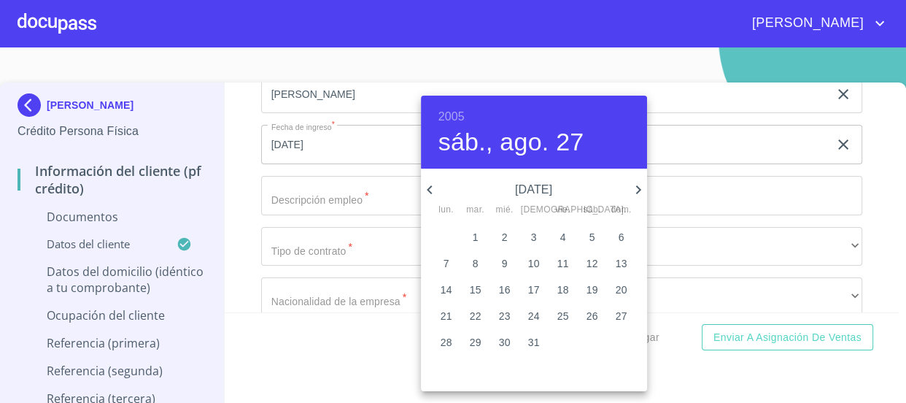
type input "1 de mar. de 2005"
click at [231, 157] on div at bounding box center [453, 201] width 906 height 403
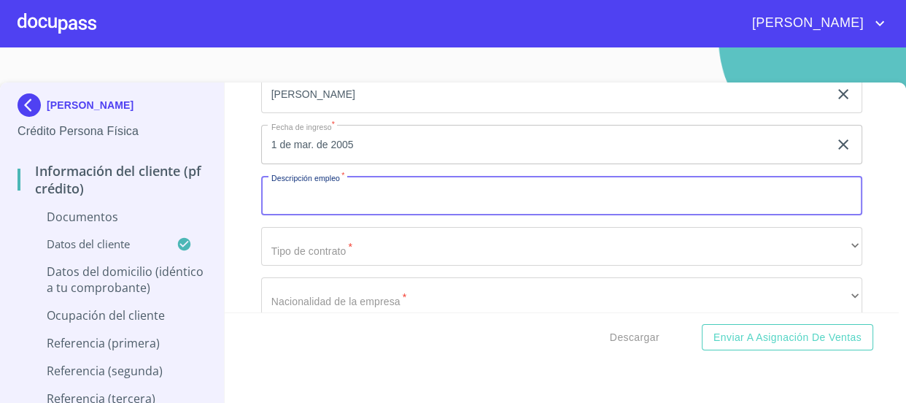
click at [436, 188] on input "Documento de identificación   *" at bounding box center [562, 195] width 602 height 39
type input "GANDERO"
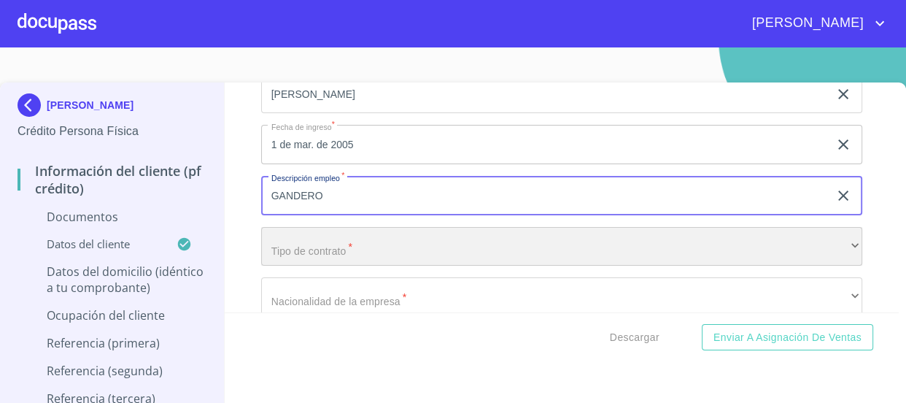
click at [447, 238] on div "​" at bounding box center [562, 246] width 602 height 39
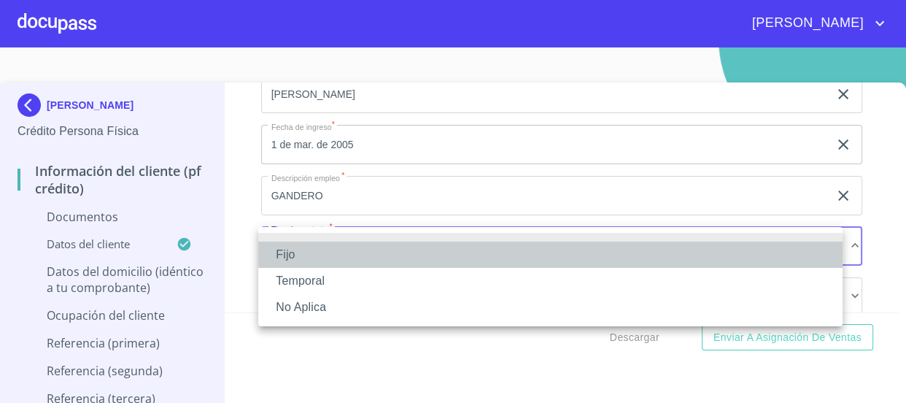
click at [430, 258] on li "Fijo" at bounding box center [550, 255] width 584 height 26
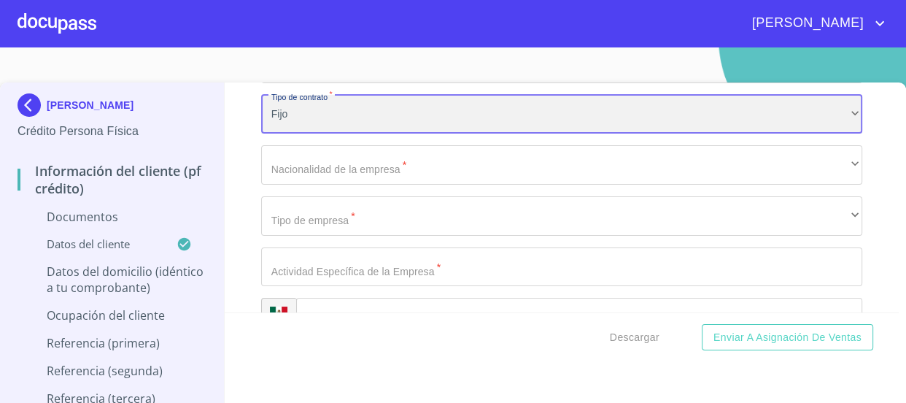
scroll to position [3515, 0]
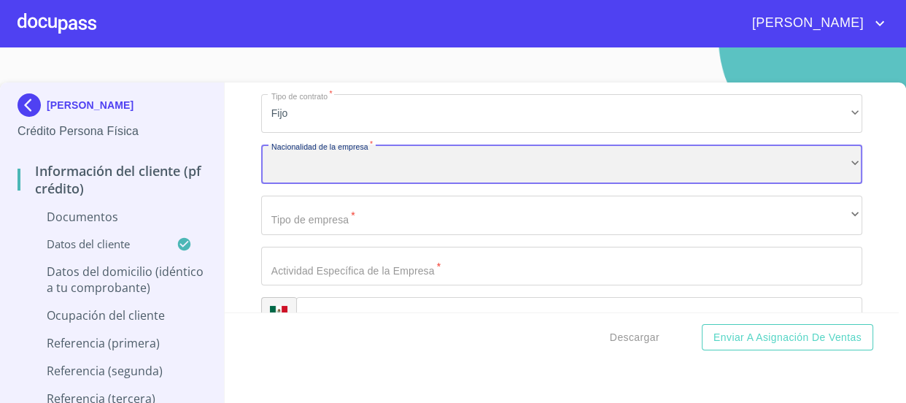
click at [519, 172] on div "​" at bounding box center [562, 163] width 602 height 39
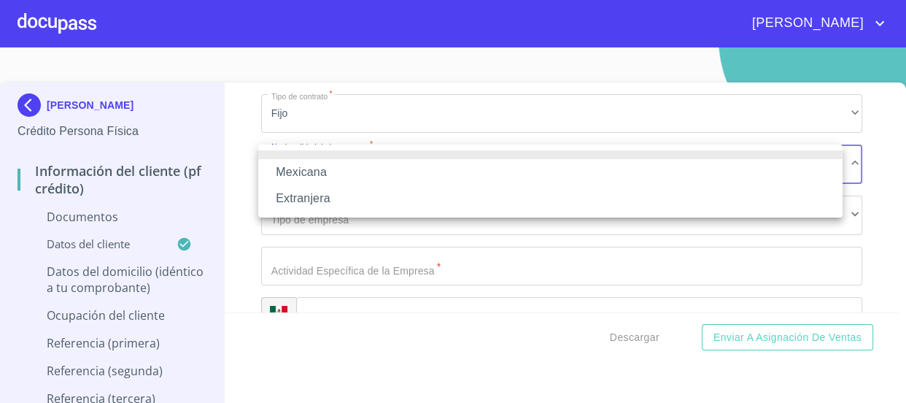
click at [519, 172] on li "Mexicana" at bounding box center [550, 172] width 584 height 26
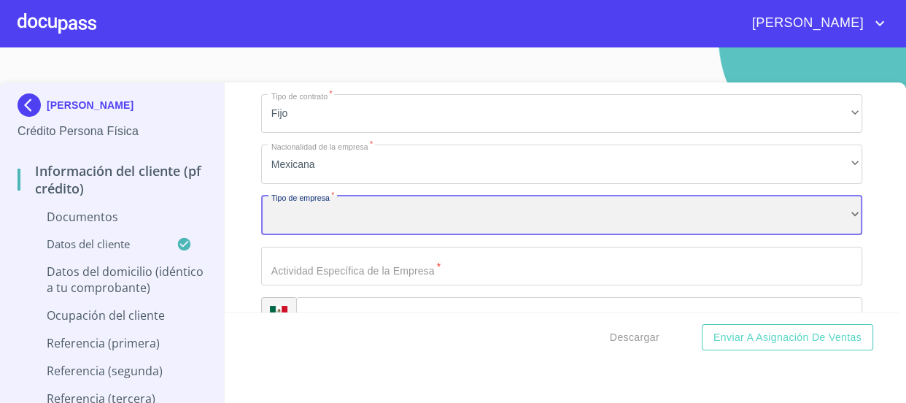
click at [522, 197] on div "​" at bounding box center [562, 215] width 602 height 39
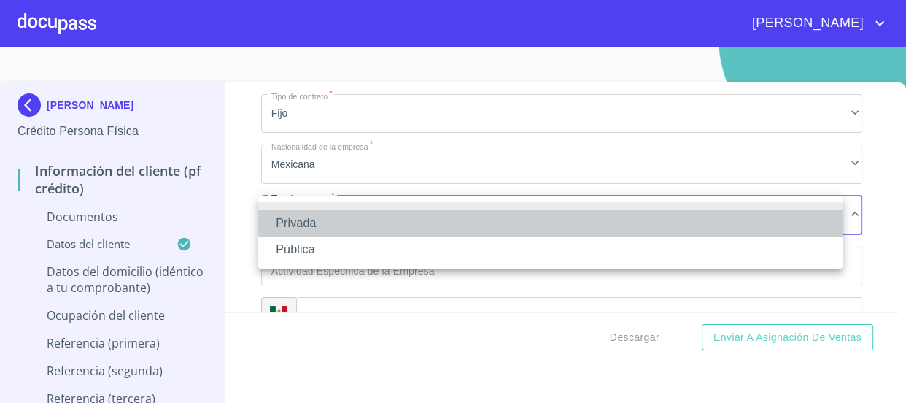
click at [523, 221] on li "Privada" at bounding box center [550, 223] width 584 height 26
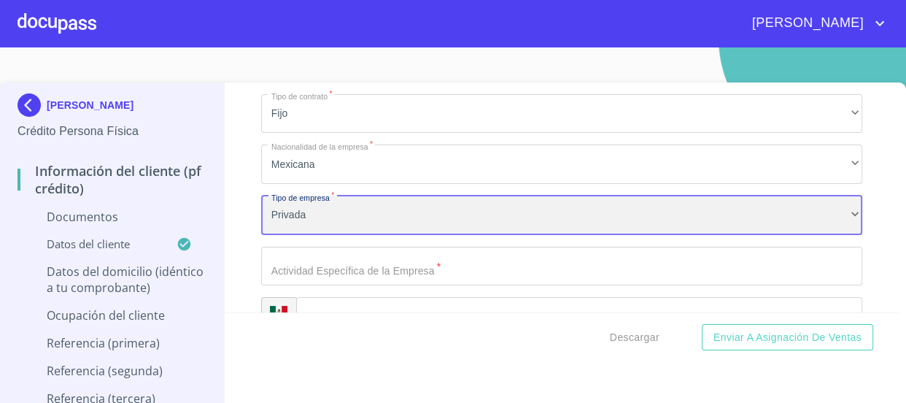
scroll to position [3582, 0]
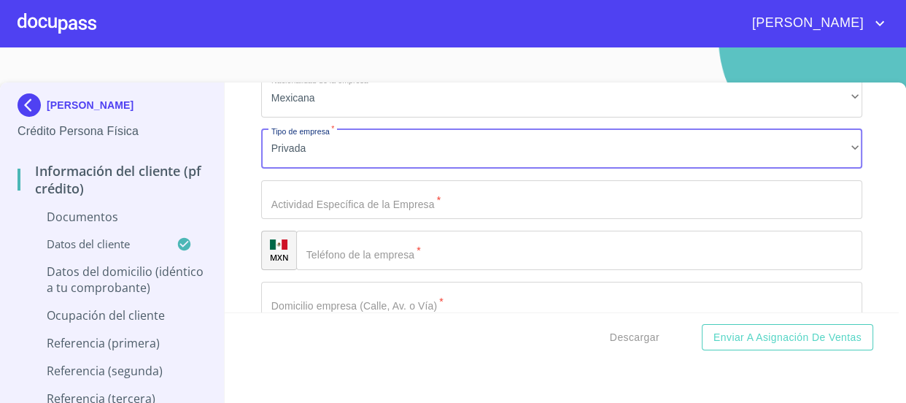
click at [390, 195] on input "Documento de identificación   *" at bounding box center [562, 199] width 602 height 39
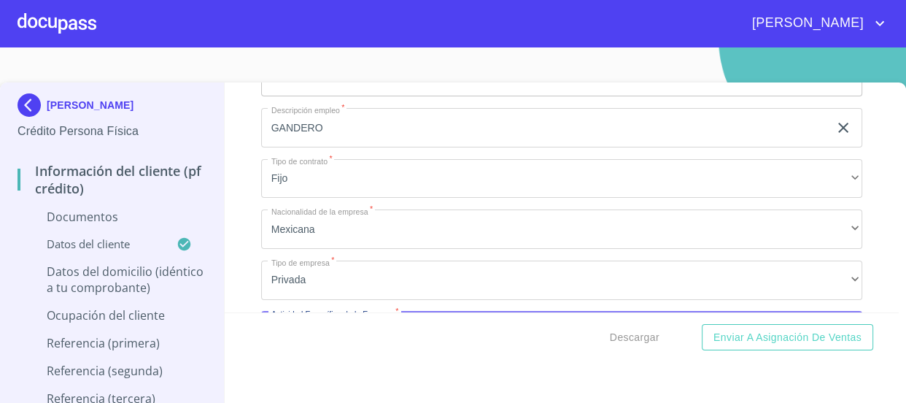
scroll to position [3449, 0]
type input "GANADERO"
click at [393, 109] on input "GANDERO" at bounding box center [545, 128] width 568 height 39
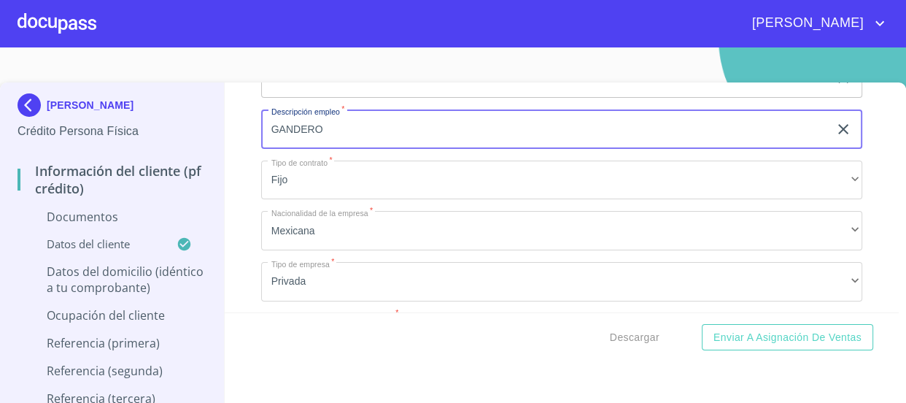
click at [393, 136] on input "GANDERO" at bounding box center [545, 128] width 568 height 39
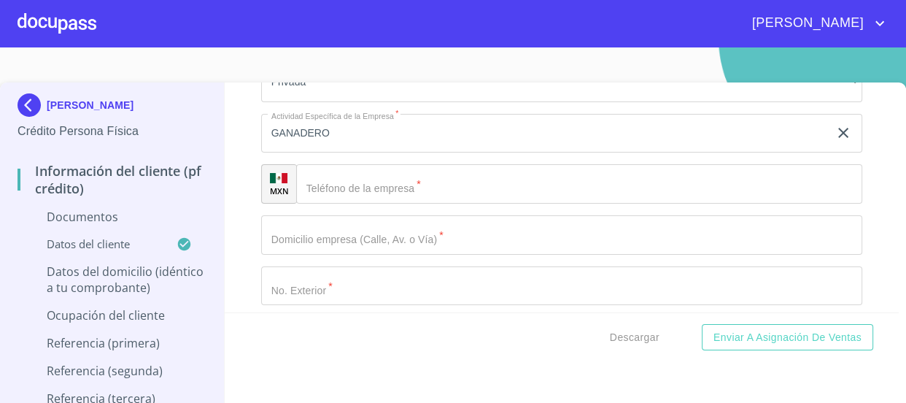
scroll to position [3582, 0]
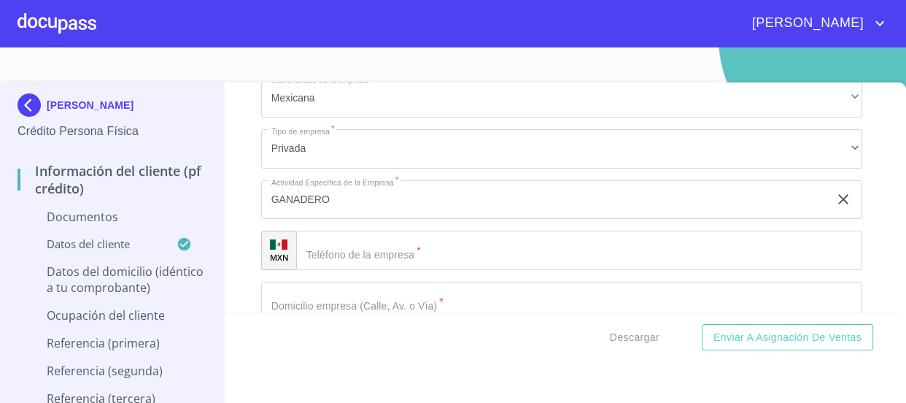
click at [380, 190] on input "GANADERO" at bounding box center [545, 199] width 568 height 39
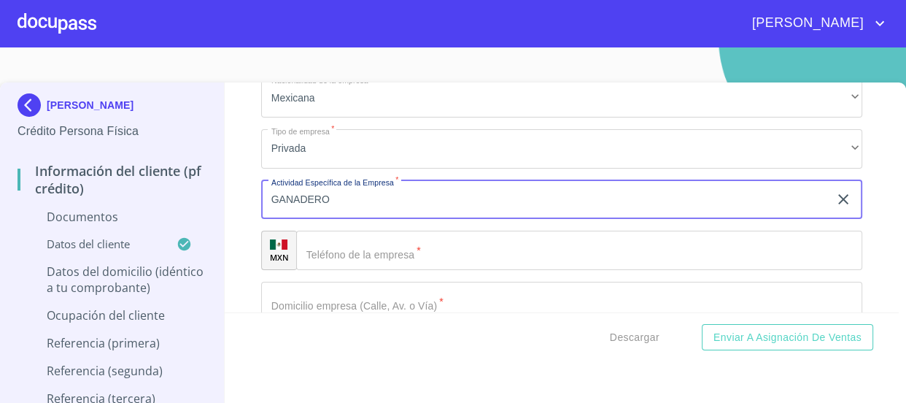
click at [380, 190] on input "GANADERO" at bounding box center [545, 199] width 568 height 39
type input "COMPRA Y VENTA DE GANADO"
click at [409, 257] on input "Documento de identificación   *" at bounding box center [579, 250] width 567 height 39
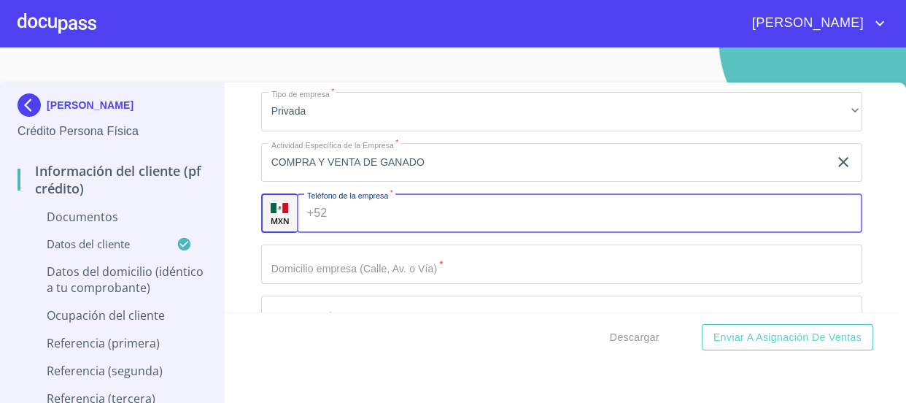
scroll to position [3648, 0]
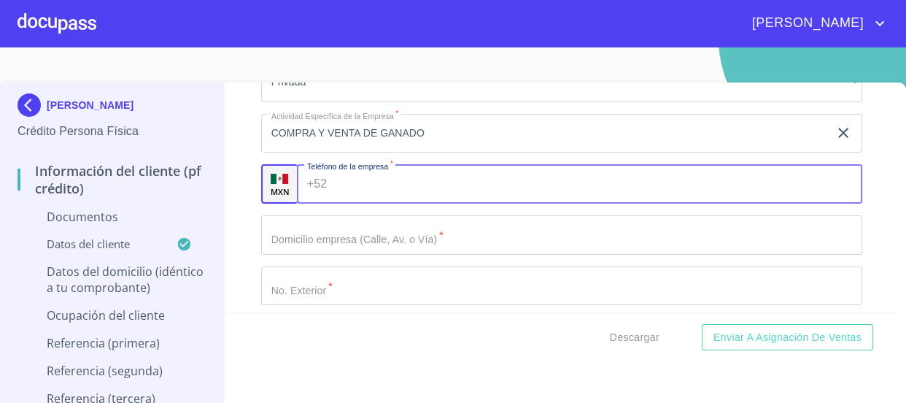
click at [439, 239] on input "Documento de identificación   *" at bounding box center [562, 234] width 602 height 39
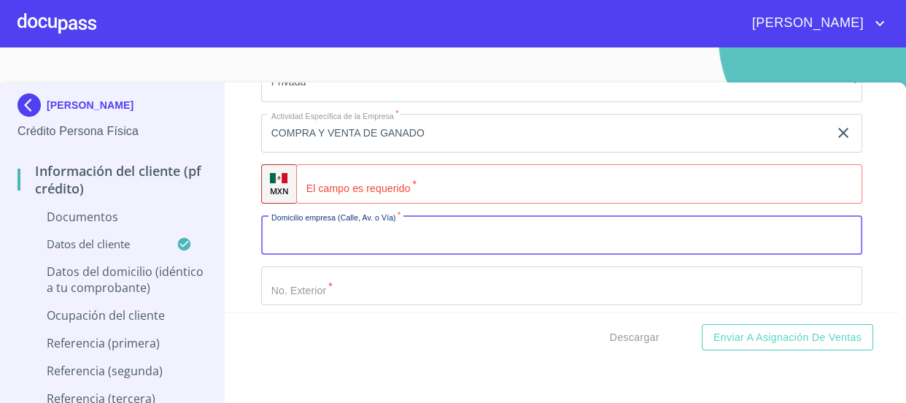
click at [417, 177] on input "Documento de identificación   *" at bounding box center [579, 183] width 567 height 39
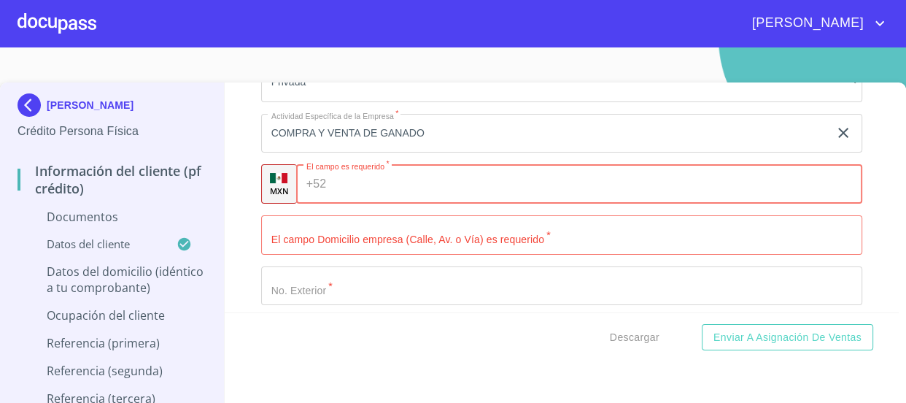
click at [354, 181] on input "Documento de identificación   *" at bounding box center [597, 183] width 530 height 39
paste input "[PHONE_NUMBER]"
type input "[PHONE_NUMBER]"
click at [242, 205] on div "Información del cliente (PF crédito) Documentos Documento de identificación   *…" at bounding box center [562, 197] width 674 height 230
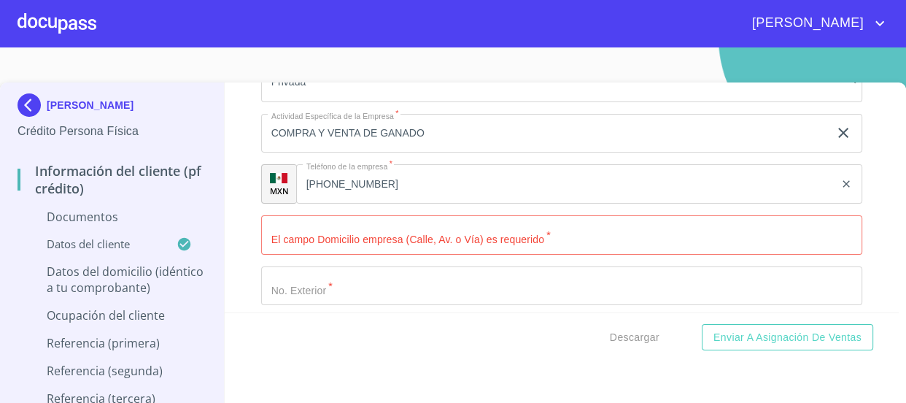
click at [358, 234] on input "Documento de identificación   *" at bounding box center [562, 234] width 602 height 39
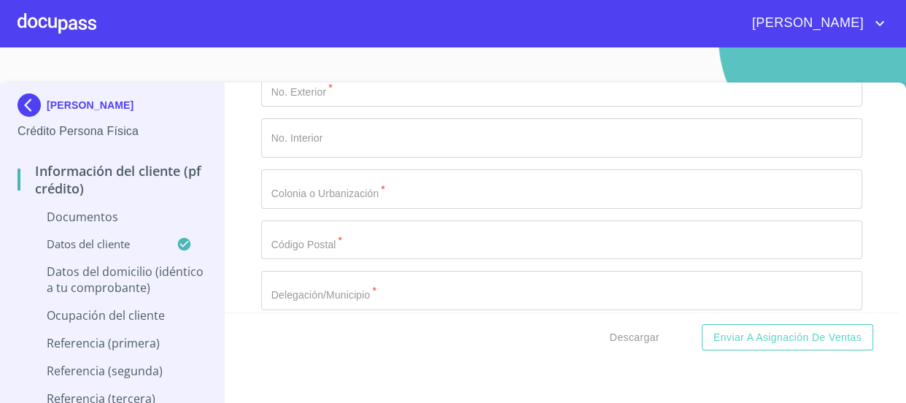
scroll to position [3714, 0]
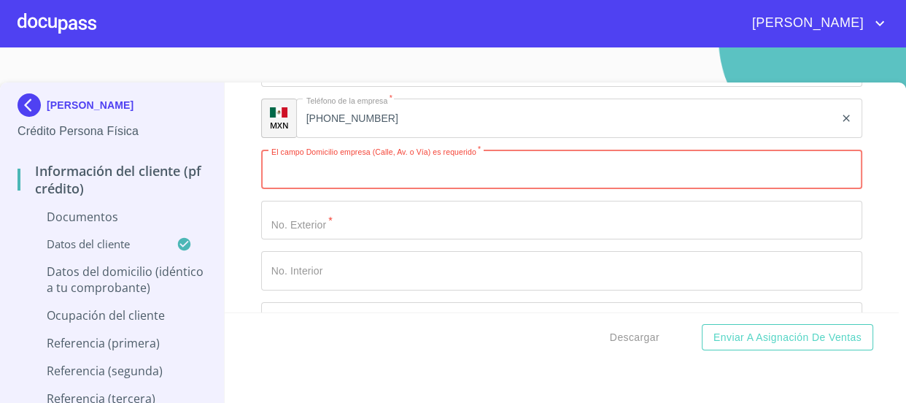
click at [398, 153] on input "Documento de identificación   *" at bounding box center [562, 169] width 602 height 39
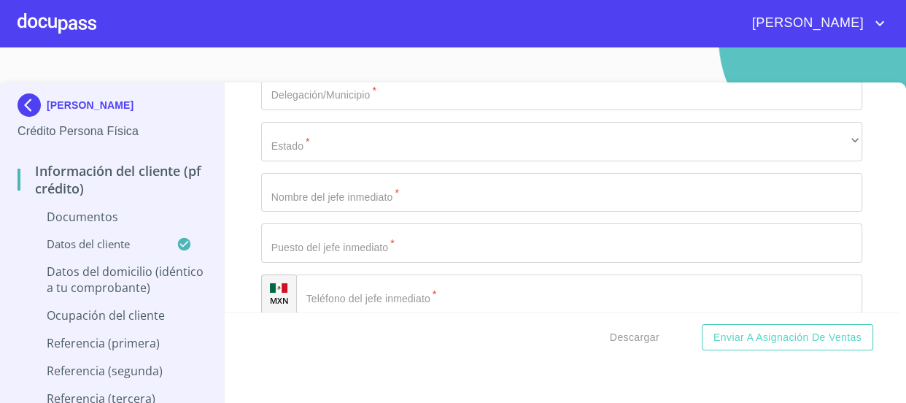
scroll to position [4046, 0]
click at [365, 190] on input "Documento de identificación   *" at bounding box center [562, 193] width 602 height 39
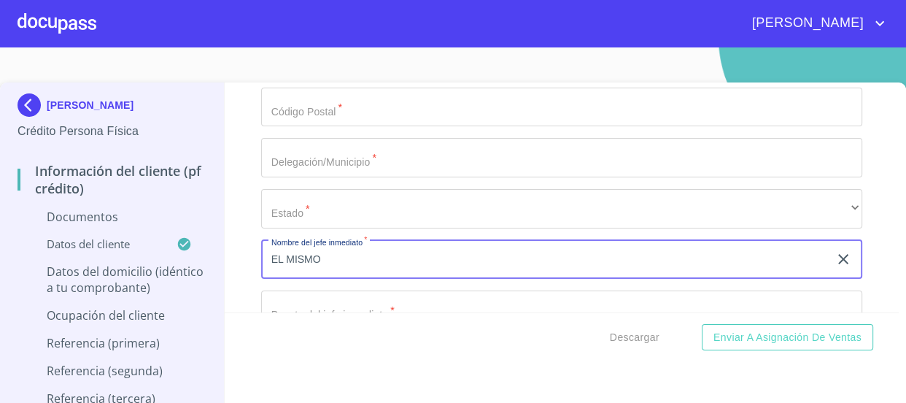
scroll to position [4112, 0]
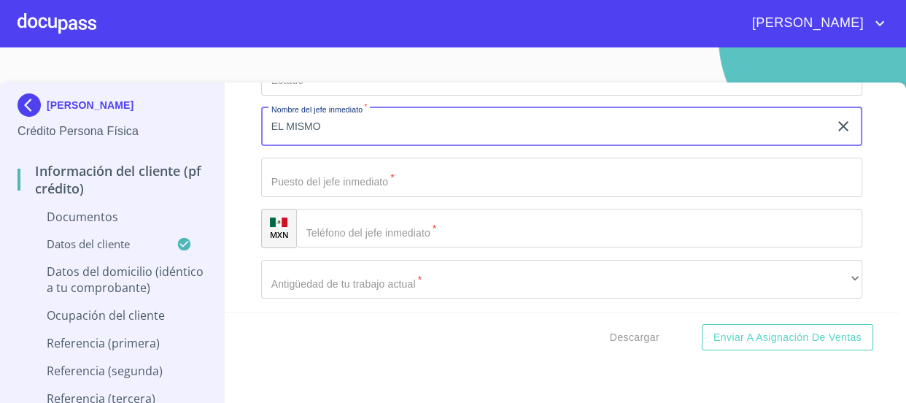
type input "EL MISMO"
click at [390, 184] on input "Documento de identificación   *" at bounding box center [562, 177] width 602 height 39
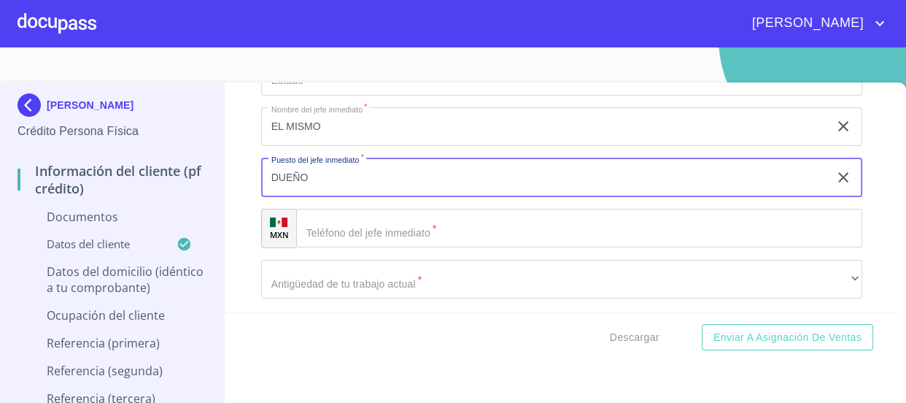
type input "DUEÑO"
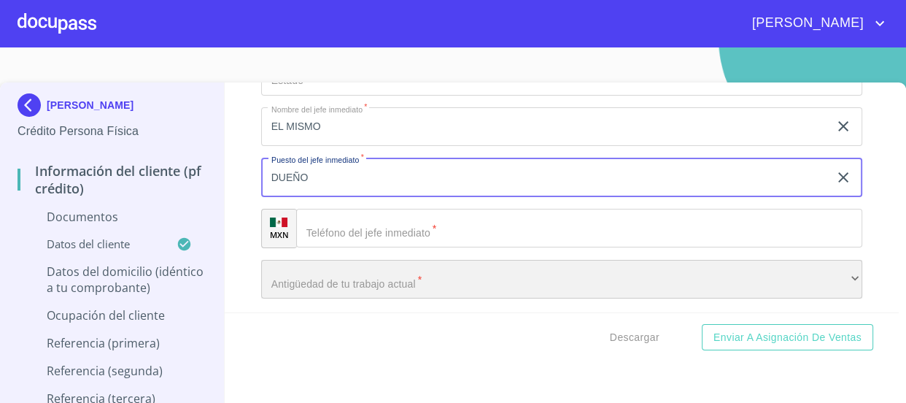
click at [405, 274] on div "​" at bounding box center [562, 279] width 602 height 39
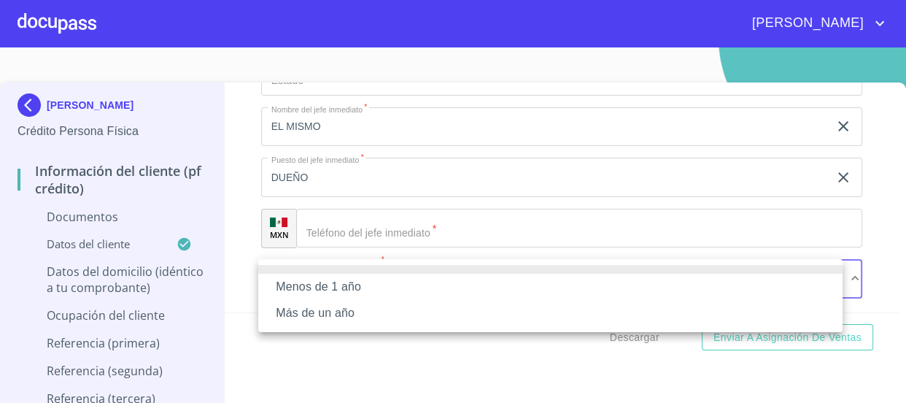
click at [397, 309] on li "Más de un año" at bounding box center [550, 313] width 584 height 26
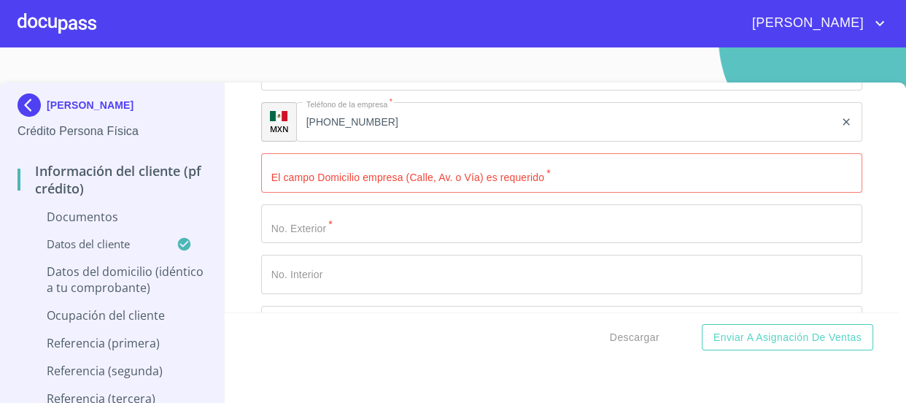
scroll to position [3780, 0]
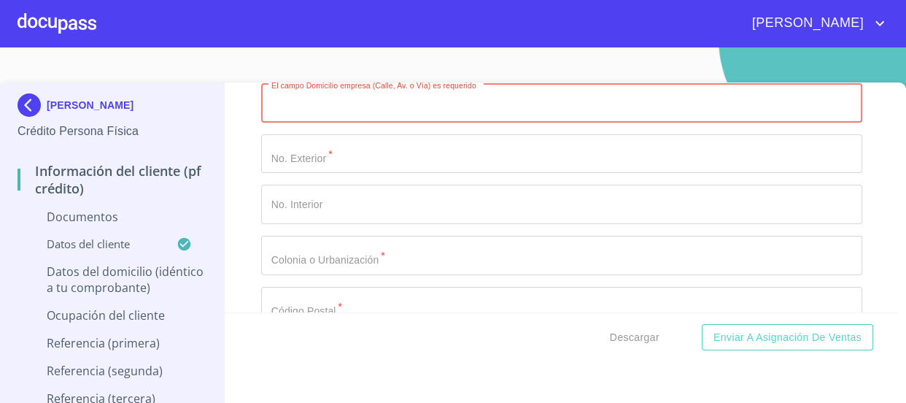
click at [336, 102] on input "Documento de identificación   *" at bounding box center [562, 102] width 602 height 39
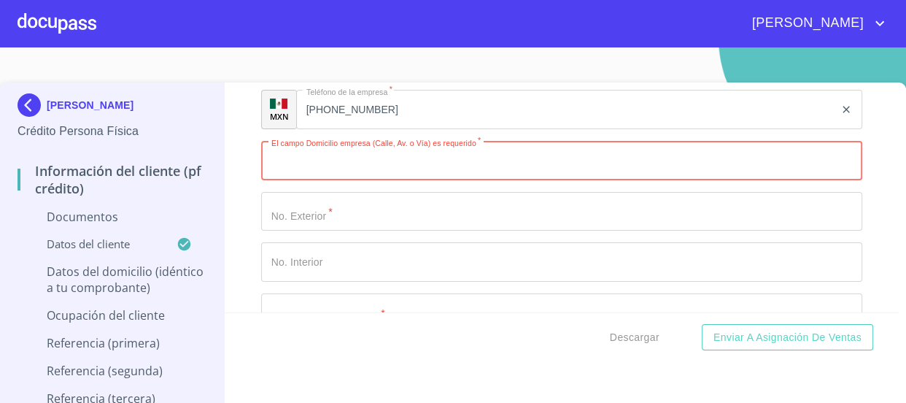
scroll to position [3648, 0]
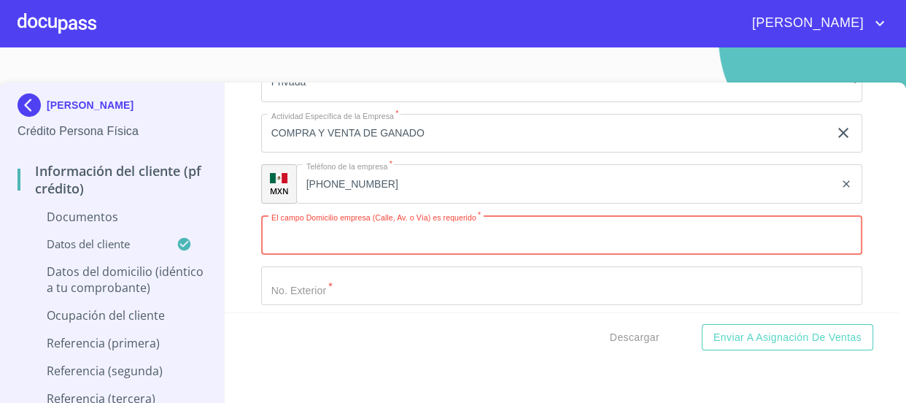
click at [241, 201] on div "Información del cliente (PF crédito) Documentos Documento de identificación   *…" at bounding box center [562, 197] width 674 height 230
click at [401, 234] on input "Documento de identificación   *" at bounding box center [562, 234] width 602 height 39
click at [849, 248] on div "Información del cliente (PF crédito) Documentos Documento de identificación   *…" at bounding box center [562, 197] width 674 height 230
click at [594, 241] on input "Documento de identificación   *" at bounding box center [562, 234] width 602 height 39
click at [235, 204] on div "Información del cliente (PF crédito) Documentos Documento de identificación   *…" at bounding box center [562, 197] width 674 height 230
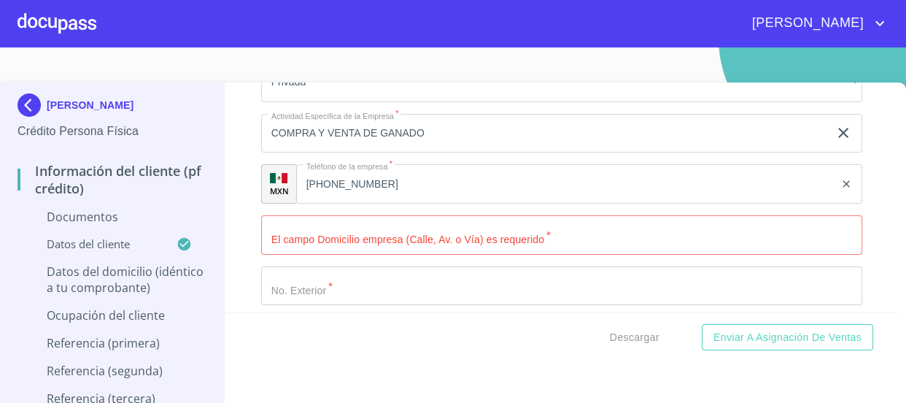
click at [444, 254] on div "Ocupación   * Independiente ​ Ingreso neto mensual   * 150000 ​ Nombre de la em…" at bounding box center [562, 235] width 602 height 1079
click at [437, 239] on input "Documento de identificación   *" at bounding box center [562, 234] width 602 height 39
click at [234, 224] on div "Información del cliente (PF crédito) Documentos Documento de identificación   *…" at bounding box center [562, 197] width 674 height 230
click at [580, 228] on input "Documento de identificación   *" at bounding box center [562, 234] width 602 height 39
click at [877, 226] on div "Información del cliente (PF crédito) Documentos Documento de identificación   *…" at bounding box center [562, 197] width 674 height 230
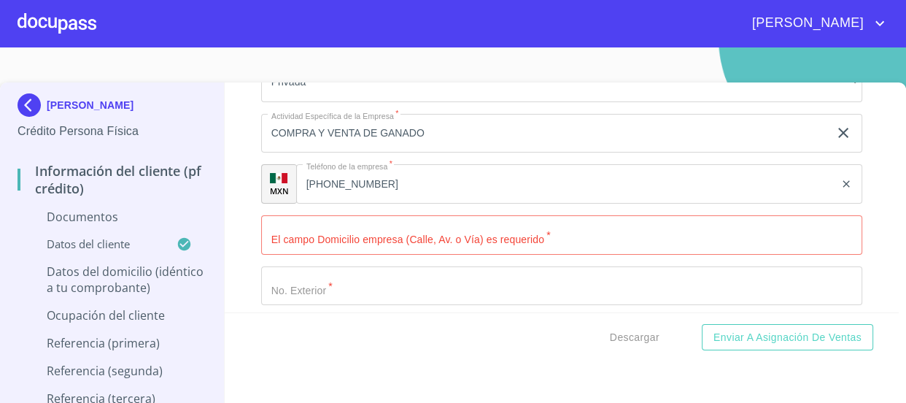
click at [817, 225] on input "Documento de identificación   *" at bounding box center [562, 234] width 602 height 39
click at [322, 222] on input "Documento de identificación   *" at bounding box center [562, 234] width 602 height 39
click at [496, 241] on input "Documento de identificación   *" at bounding box center [562, 234] width 602 height 39
click at [449, 240] on input "Documento de identificación   *" at bounding box center [562, 234] width 602 height 39
click at [548, 235] on input "Documento de identificación   *" at bounding box center [562, 234] width 602 height 39
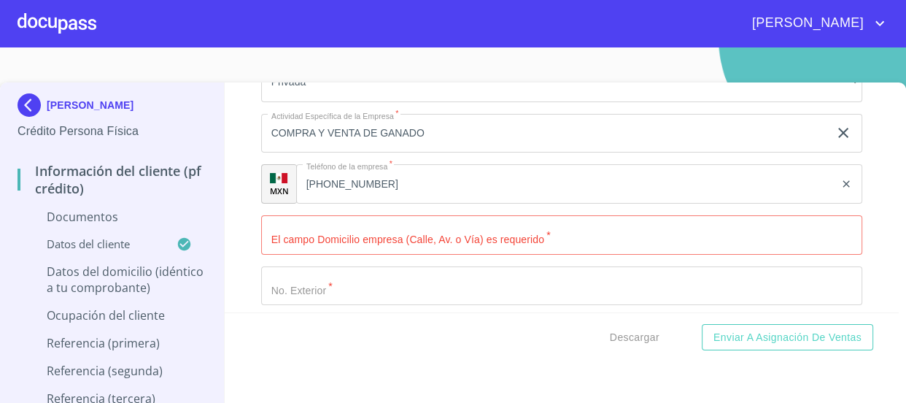
click at [229, 215] on div "Información del cliente (PF crédito) Documentos Documento de identificación   *…" at bounding box center [562, 197] width 674 height 230
click at [382, 249] on input "Documento de identificación   *" at bounding box center [562, 234] width 602 height 39
click at [247, 223] on div "Información del cliente (PF crédito) Documentos Documento de identificación   *…" at bounding box center [562, 197] width 674 height 230
click at [346, 238] on input "Documento de identificación   *" at bounding box center [562, 234] width 602 height 39
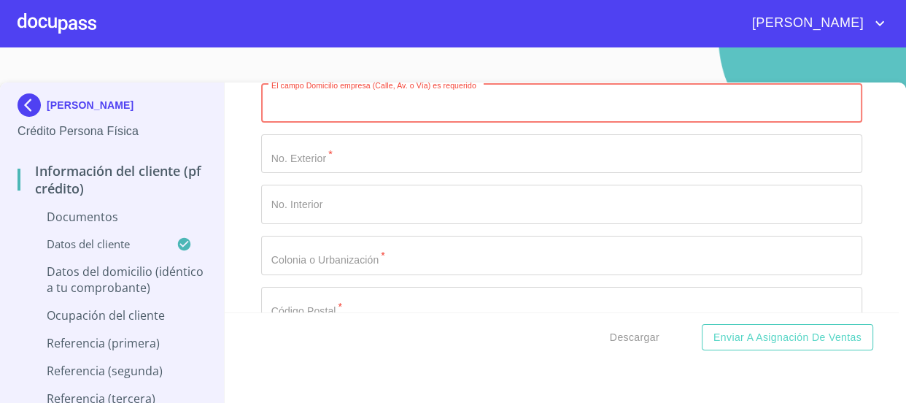
scroll to position [3714, 0]
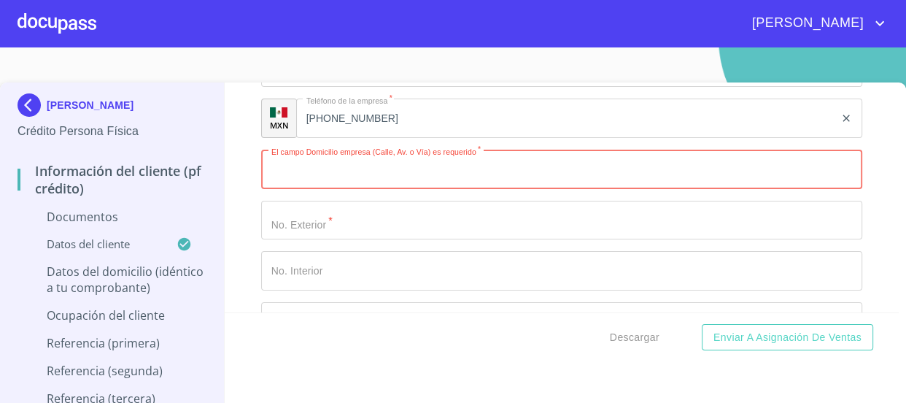
click at [370, 160] on input "Documento de identificación   *" at bounding box center [562, 169] width 602 height 39
type input "H"
click at [415, 155] on input "Documento de identificación   *" at bounding box center [562, 169] width 602 height 39
type input "F"
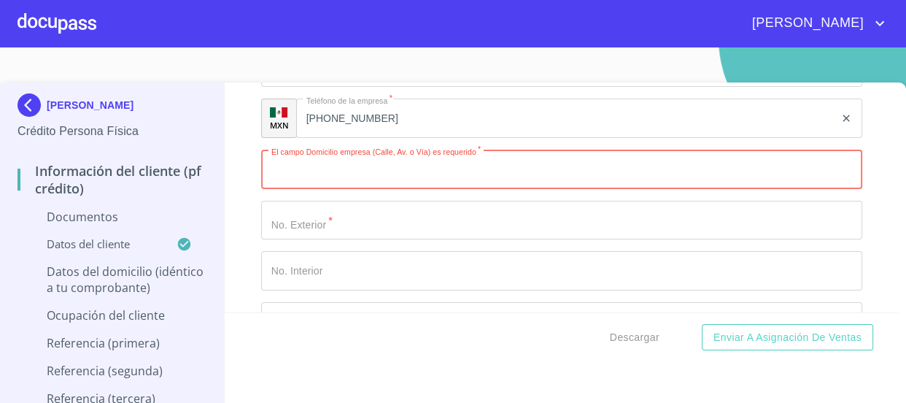
type input "F"
type input "S"
type input "CORREGIDORA"
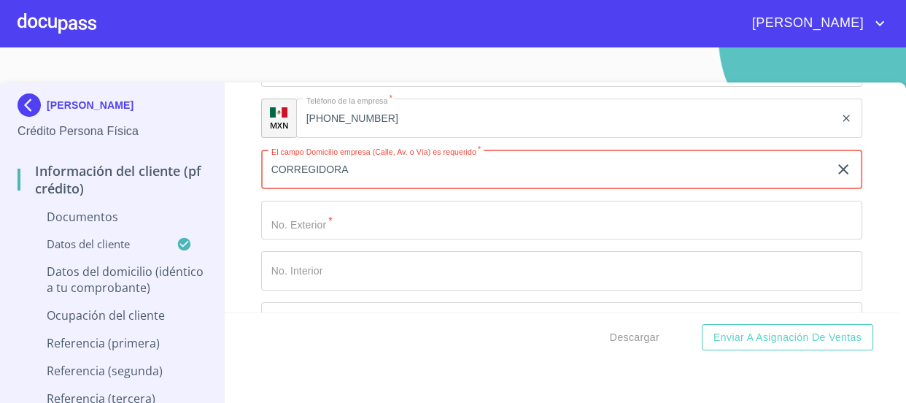
click at [409, 223] on input "Documento de identificación   *" at bounding box center [562, 220] width 602 height 39
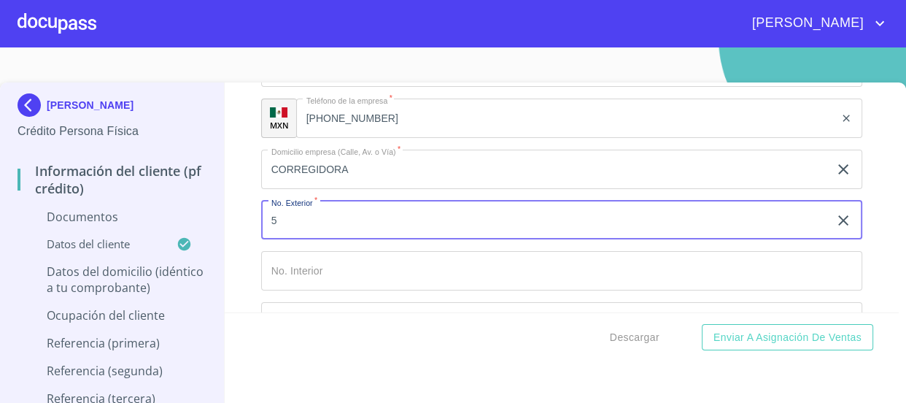
scroll to position [3847, 0]
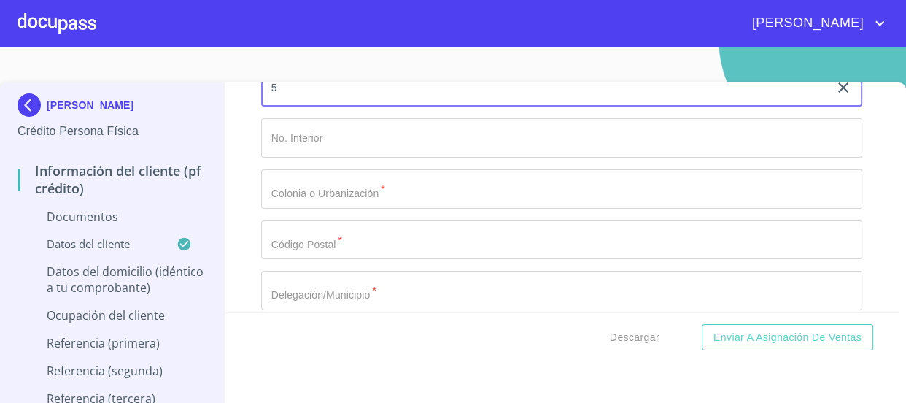
type input "5"
click at [409, 177] on input "Documento de identificación   *" at bounding box center [562, 188] width 602 height 39
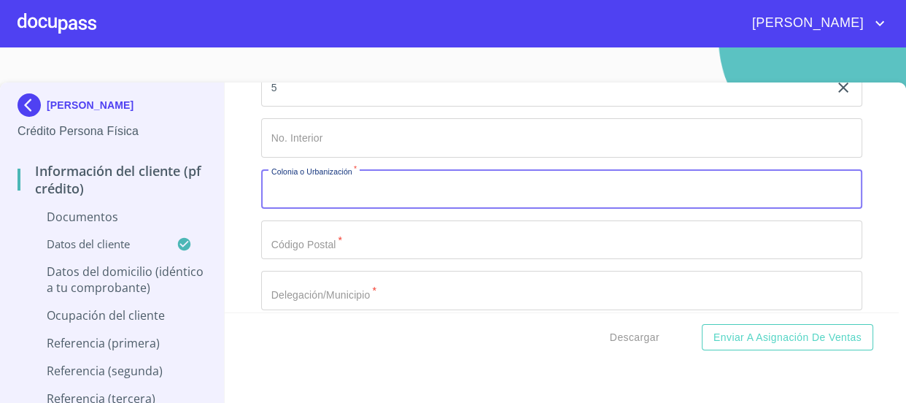
type input "C"
type input "[PERSON_NAME][DATE]"
click at [406, 282] on input "Documento de identificación   *" at bounding box center [562, 290] width 602 height 39
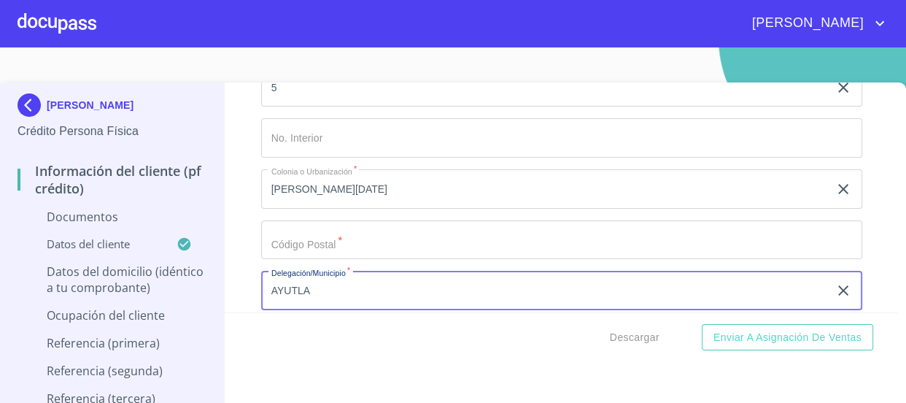
type input "AYUTLA"
click at [401, 245] on input "Documento de identificación   *" at bounding box center [562, 239] width 602 height 39
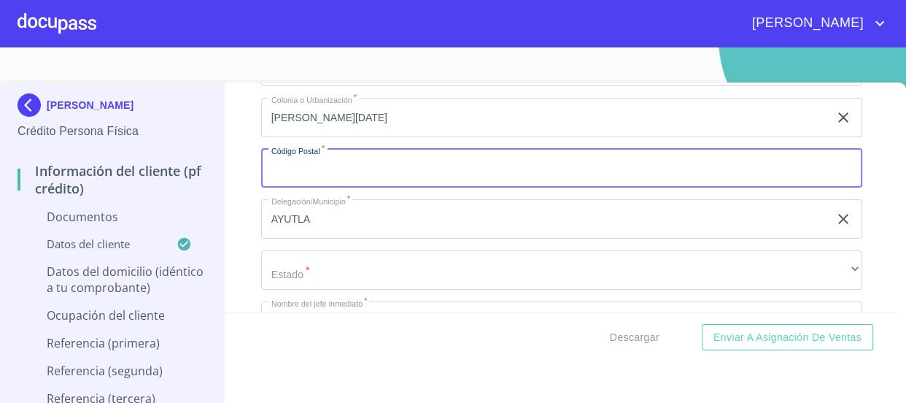
scroll to position [3979, 0]
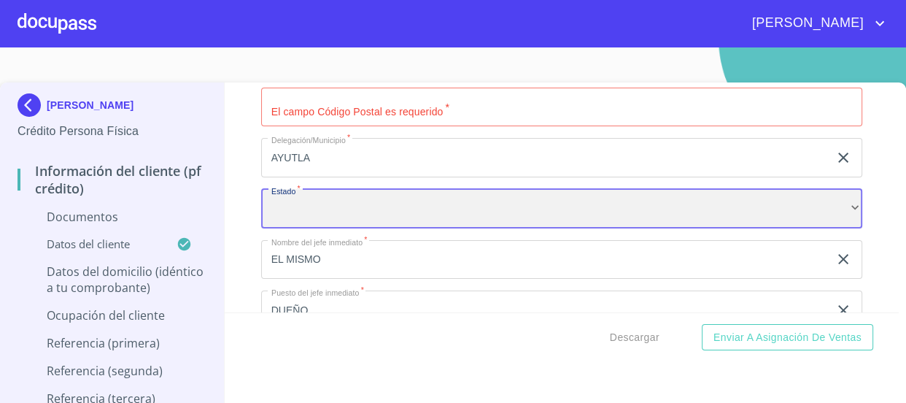
click at [378, 209] on div "​" at bounding box center [562, 208] width 602 height 39
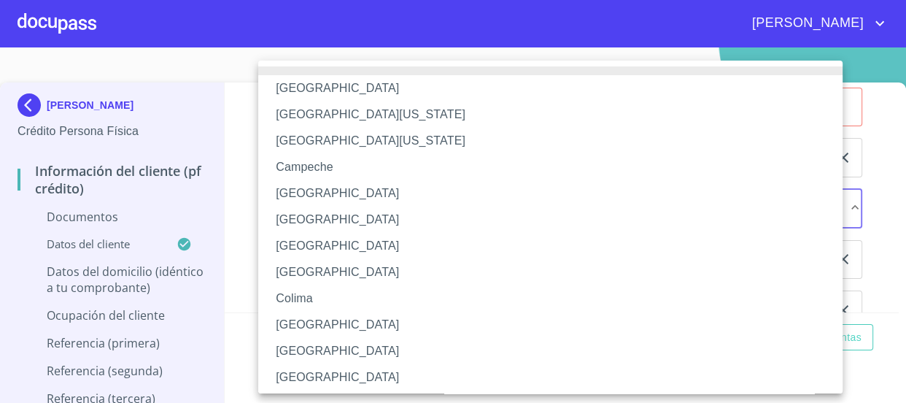
scroll to position [228, 0]
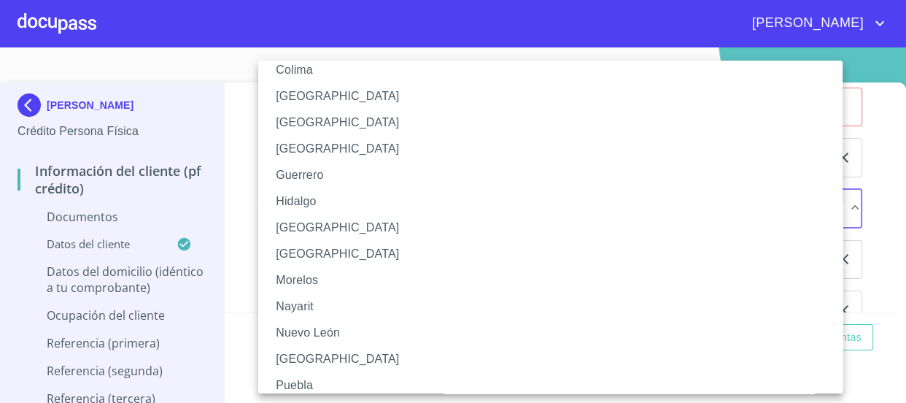
click at [378, 219] on li "[GEOGRAPHIC_DATA]" at bounding box center [555, 228] width 595 height 26
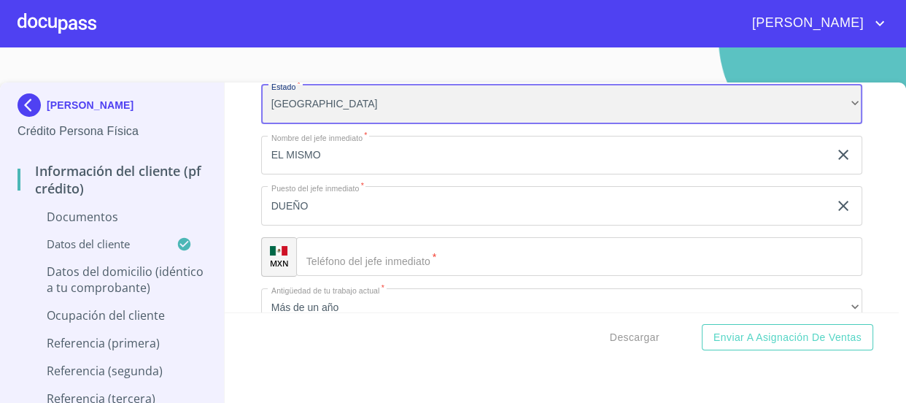
scroll to position [4112, 0]
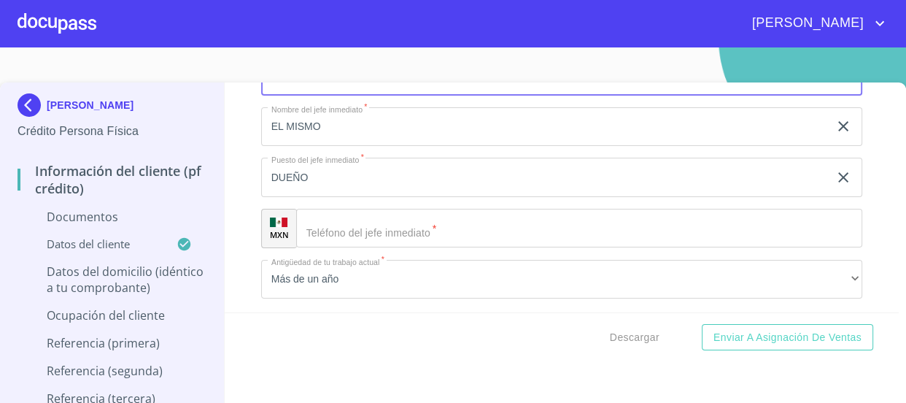
click at [372, 225] on input "Documento de identificación   *" at bounding box center [579, 228] width 567 height 39
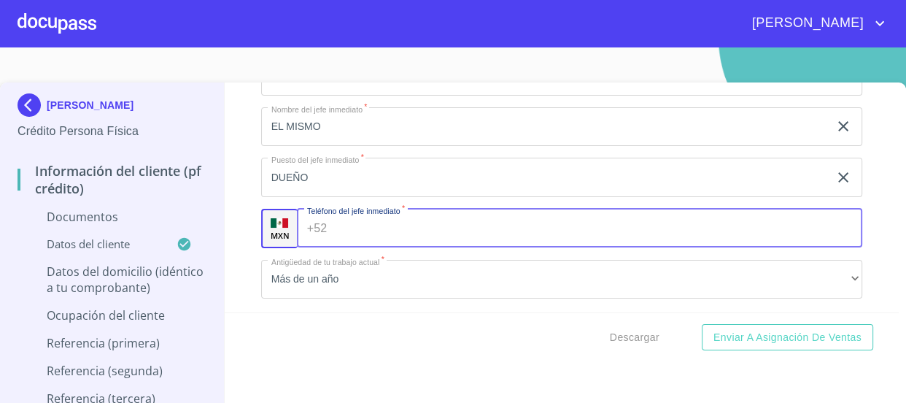
paste input "[PHONE_NUMBER]"
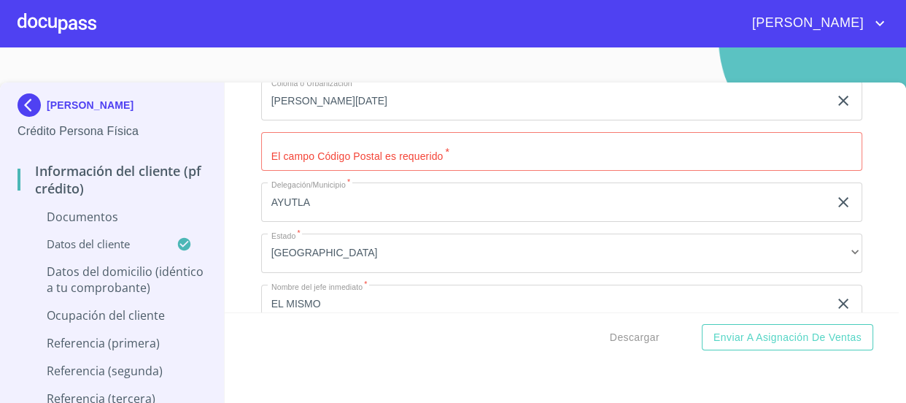
scroll to position [3913, 0]
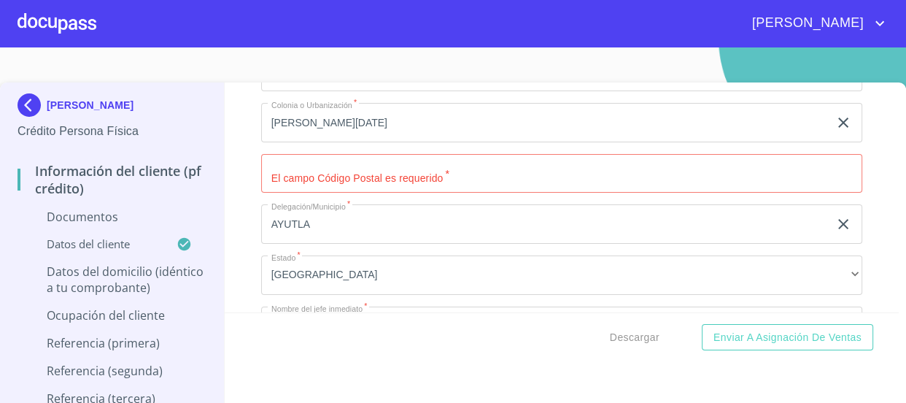
type input "[PHONE_NUMBER]"
click at [426, 176] on input "Documento de identificación   *" at bounding box center [562, 173] width 602 height 39
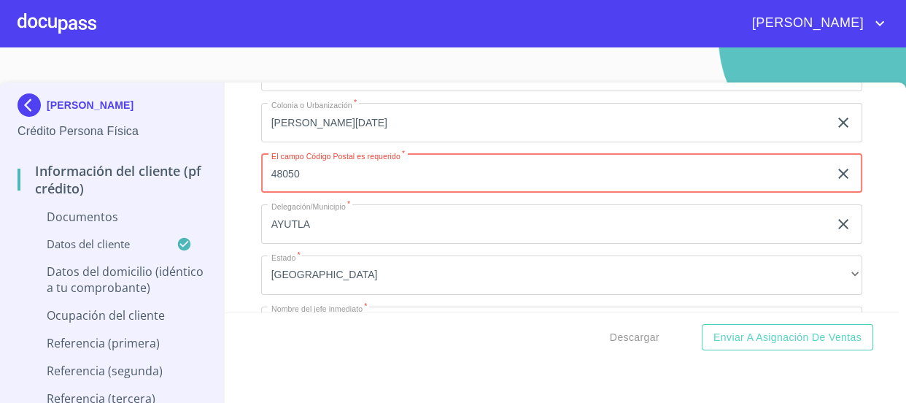
type input "48050"
click at [250, 172] on div "Información del cliente (PF crédito) Documentos Documento de identificación   *…" at bounding box center [562, 197] width 674 height 230
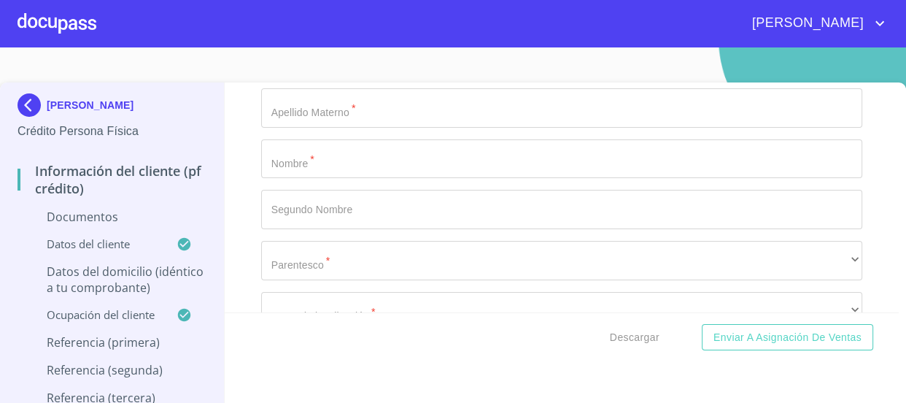
scroll to position [4378, 0]
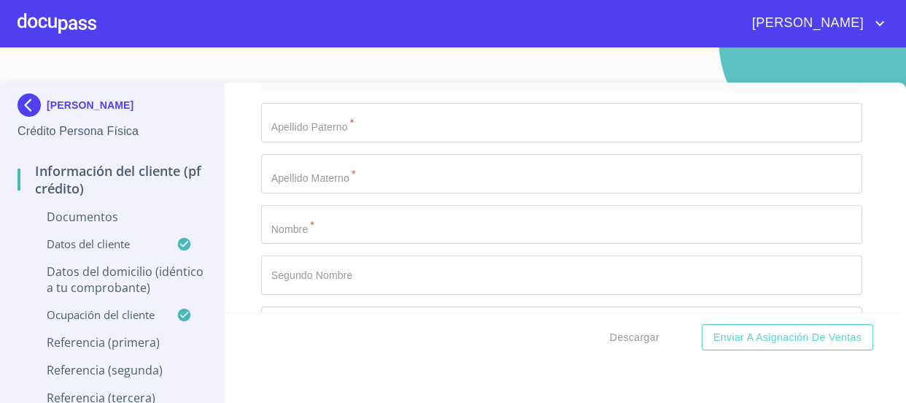
click at [372, 236] on input "Documento de identificación   *" at bounding box center [562, 224] width 602 height 39
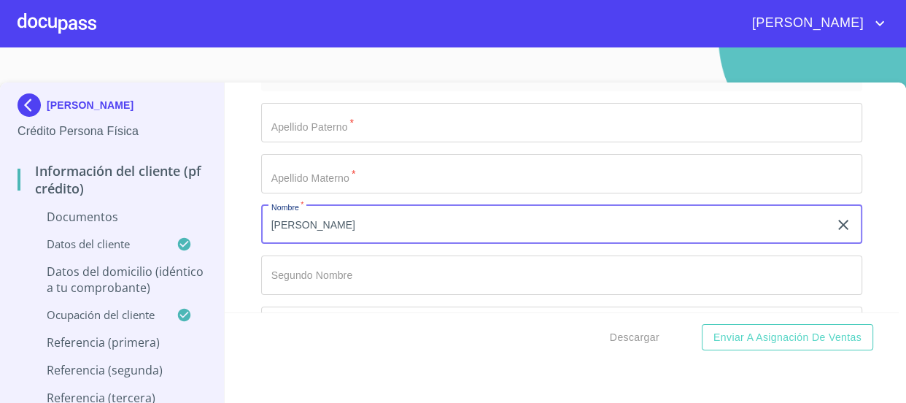
click at [363, 128] on input "Documento de identificación   *" at bounding box center [562, 122] width 602 height 39
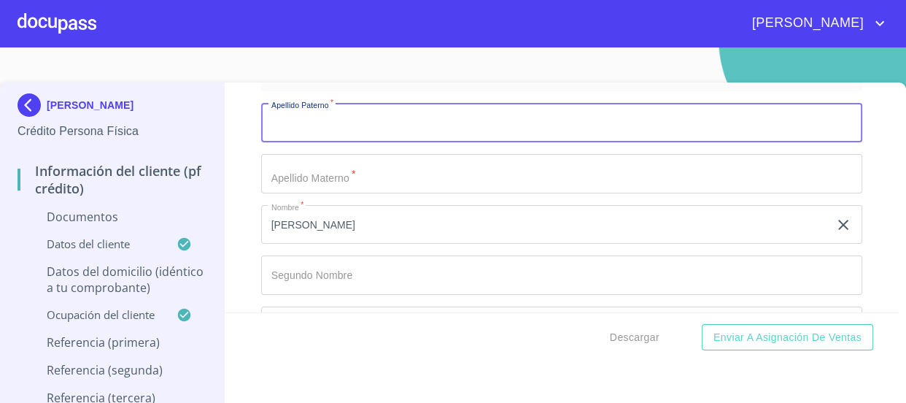
click at [307, 227] on input "[PERSON_NAME]" at bounding box center [545, 224] width 568 height 39
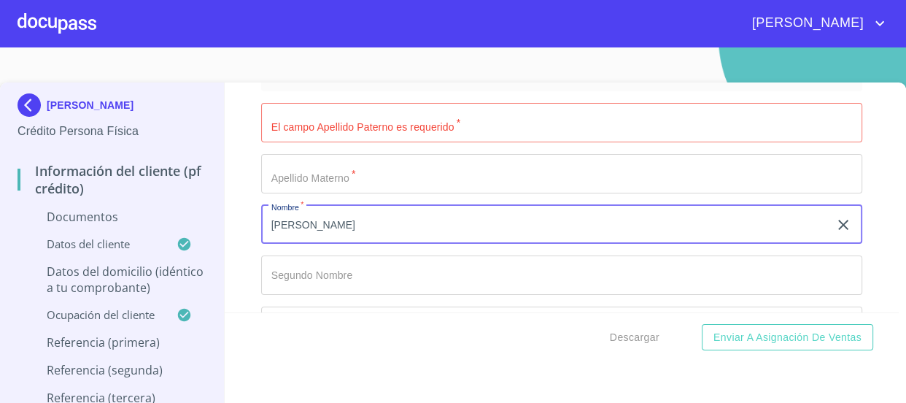
click at [307, 227] on input "[PERSON_NAME]" at bounding box center [545, 224] width 568 height 39
type input "S"
type input "[PERSON_NAME]"
click at [417, 112] on input "Documento de identificación   *" at bounding box center [562, 122] width 602 height 39
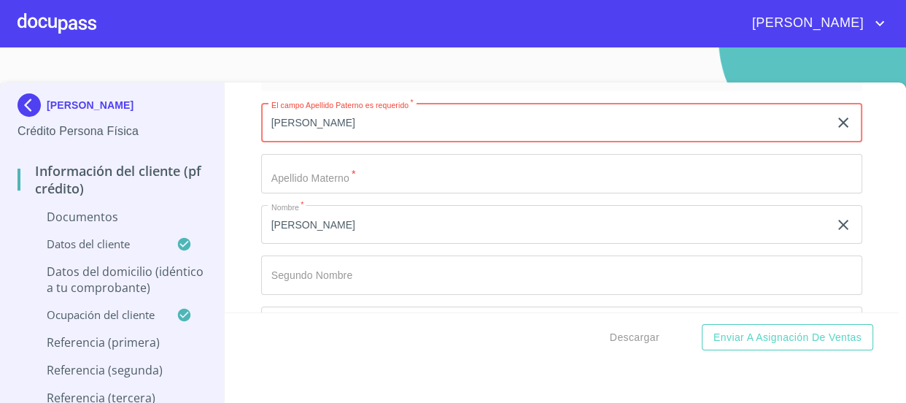
type input "[PERSON_NAME]"
click at [416, 174] on input "Documento de identificación   *" at bounding box center [562, 173] width 602 height 39
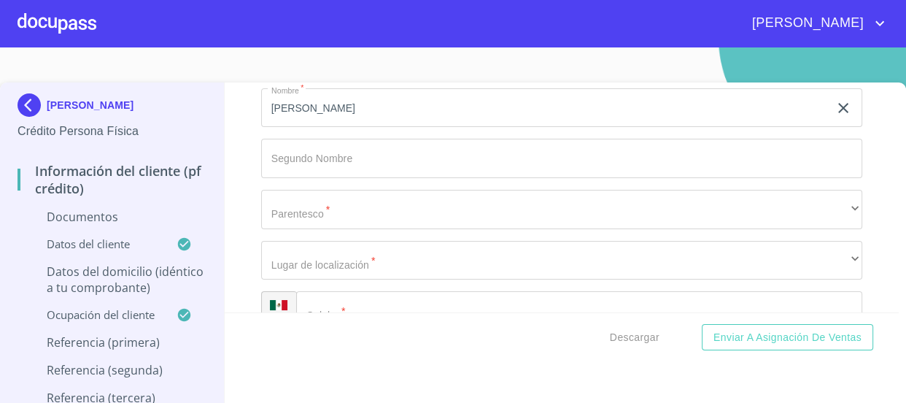
scroll to position [4510, 0]
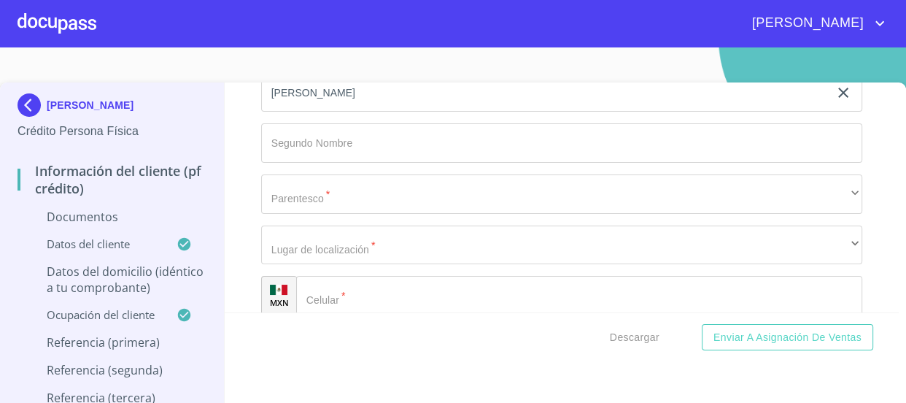
type input "CASTILLO"
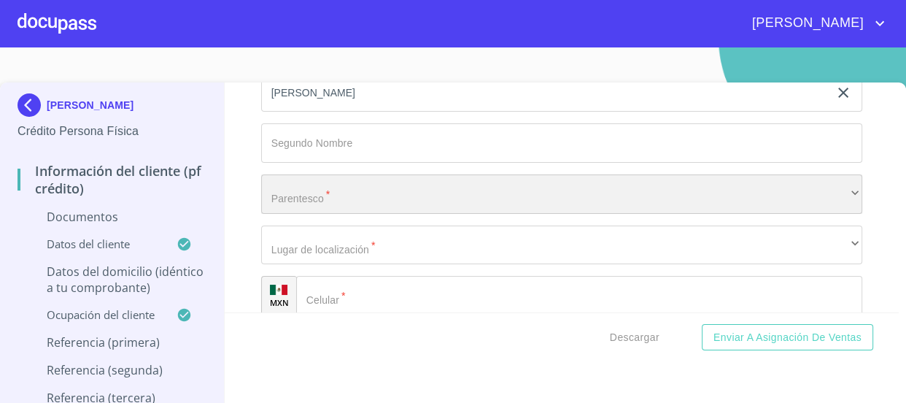
click at [398, 182] on div "​" at bounding box center [562, 193] width 602 height 39
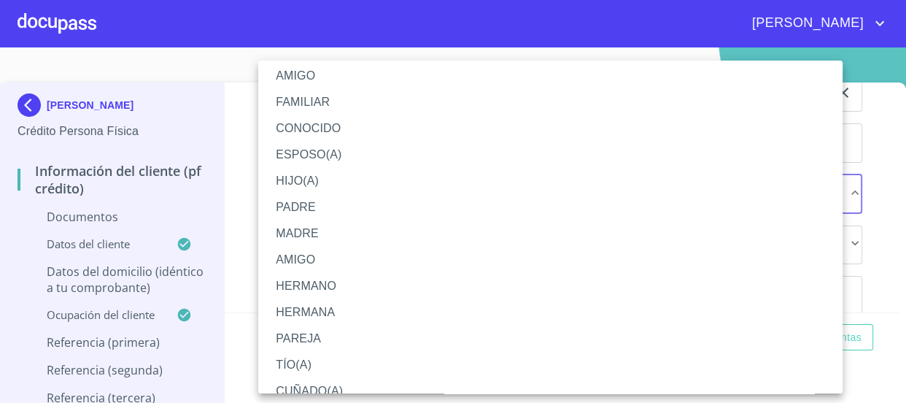
scroll to position [0, 0]
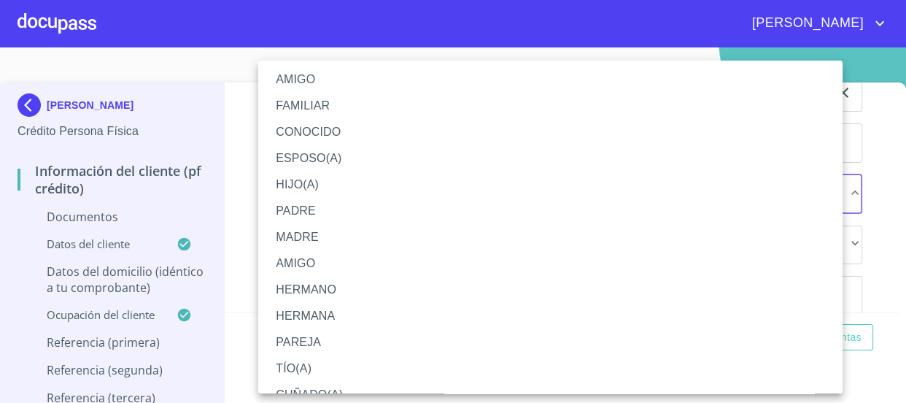
click at [331, 107] on li "FAMILIAR" at bounding box center [555, 106] width 595 height 26
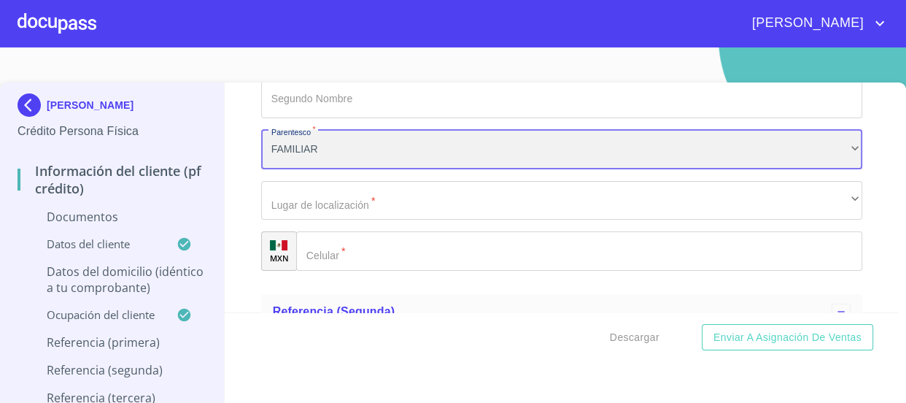
scroll to position [4576, 0]
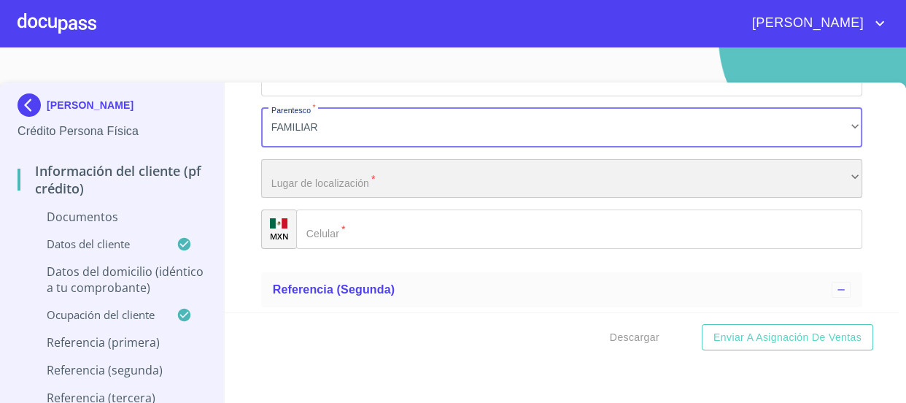
click at [379, 169] on div "​" at bounding box center [562, 178] width 602 height 39
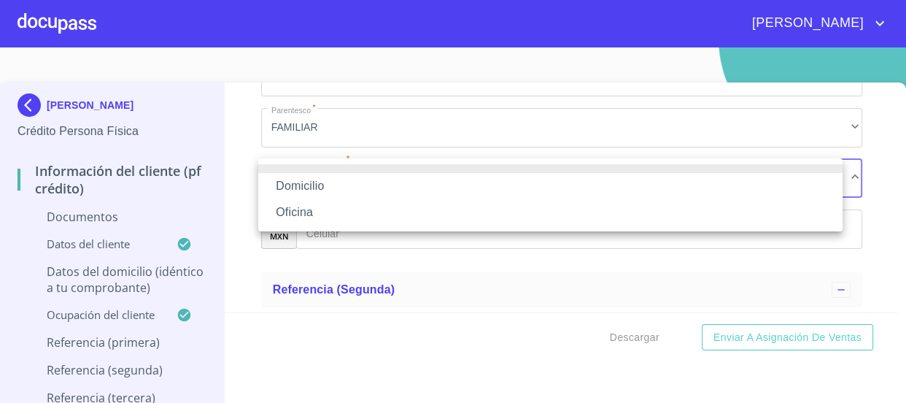
click at [381, 187] on li "Domicilio" at bounding box center [550, 186] width 584 height 26
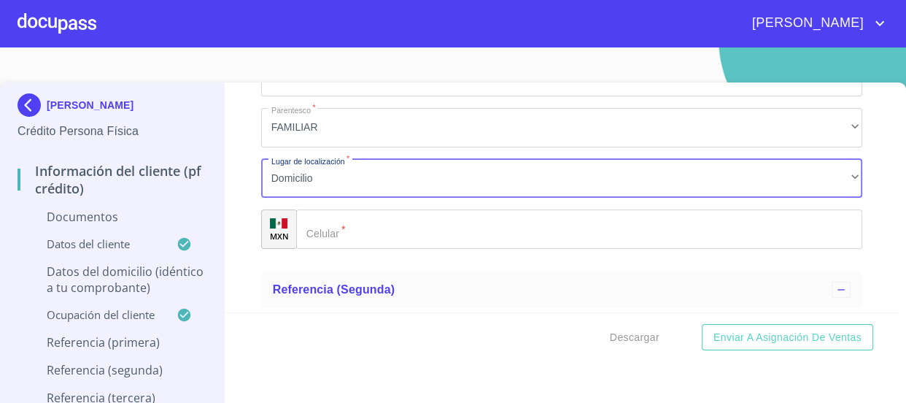
click at [406, 231] on input "Documento de identificación   *" at bounding box center [579, 228] width 567 height 39
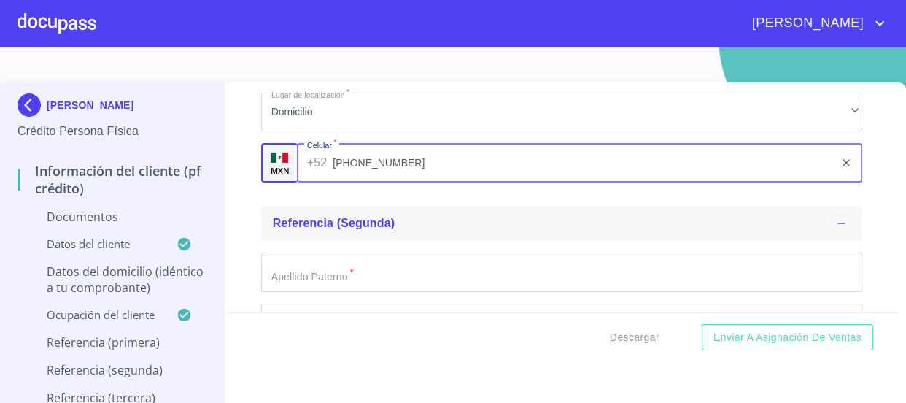
scroll to position [4842, 0]
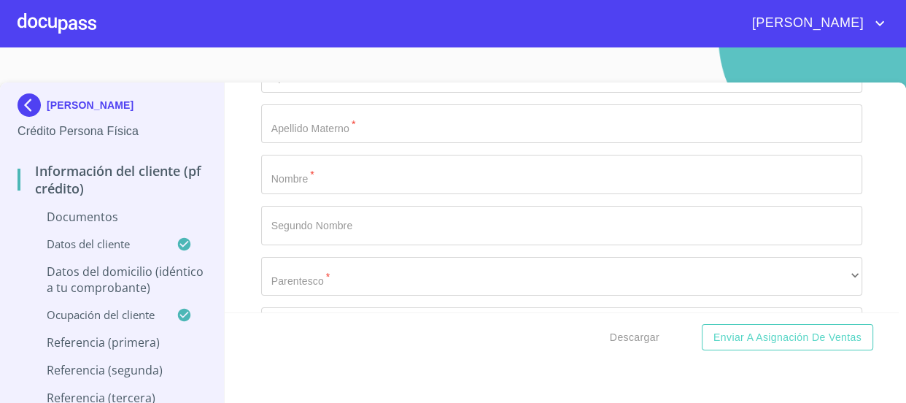
type input "[PHONE_NUMBER]"
click at [327, 185] on input "Documento de identificación   *" at bounding box center [562, 174] width 602 height 39
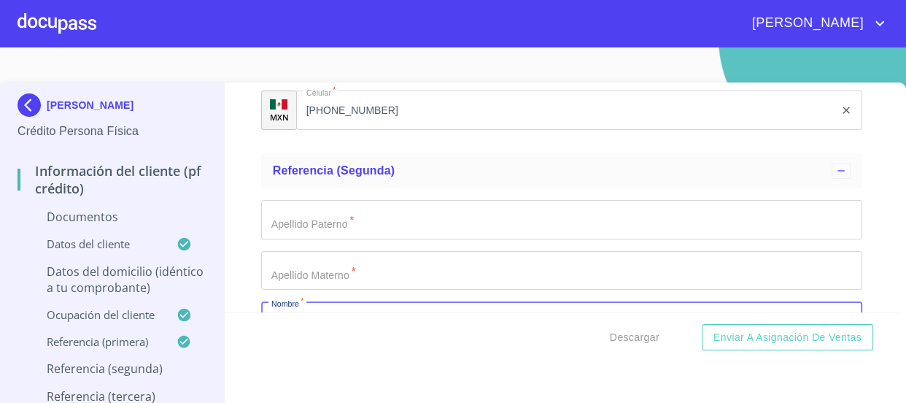
scroll to position [4757, 0]
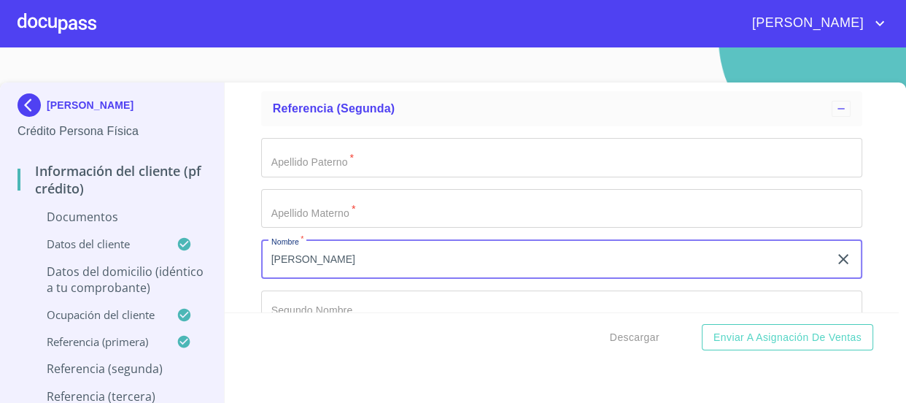
type input "[PERSON_NAME]"
click at [560, 174] on div "Apellido Paterno   * ​ Apellido Materno   * ​ Nombre   * [PERSON_NAME] ​ Segund…" at bounding box center [562, 310] width 602 height 368
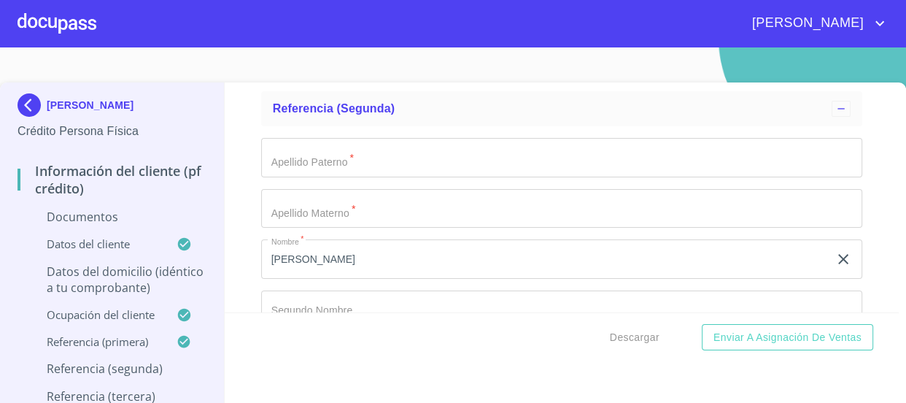
click at [559, 167] on input "Documento de identificación   *" at bounding box center [562, 157] width 602 height 39
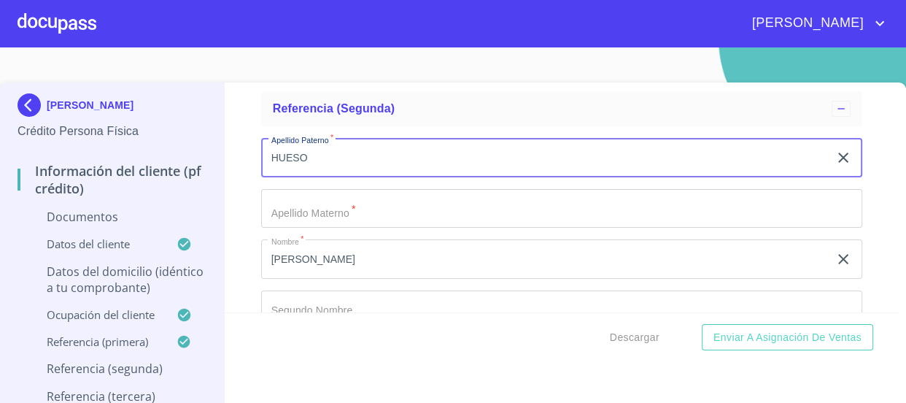
type input "HUESO"
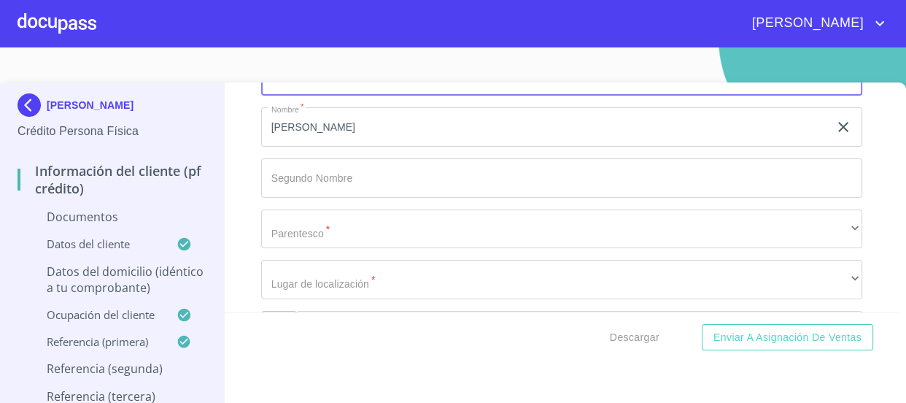
scroll to position [4890, 0]
type input "CASTILLO"
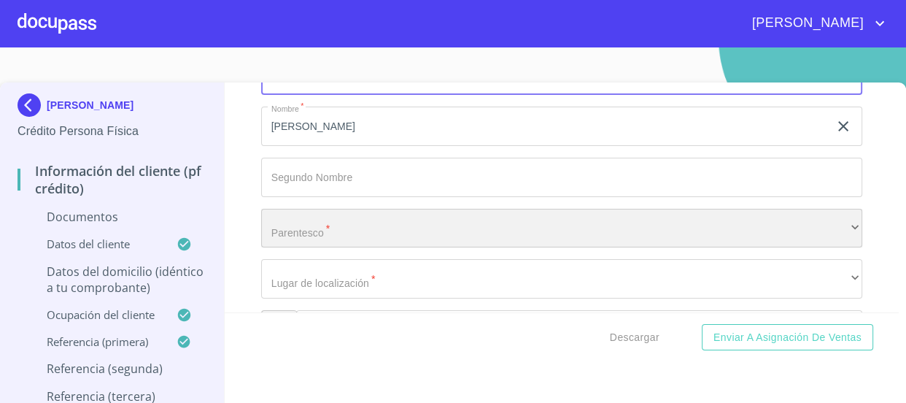
click at [430, 232] on div "​" at bounding box center [562, 228] width 602 height 39
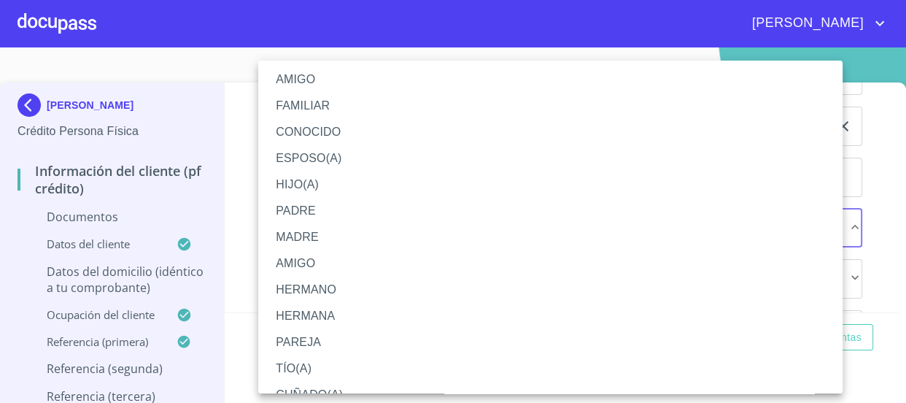
click at [339, 132] on li "CONOCIDO" at bounding box center [555, 132] width 595 height 26
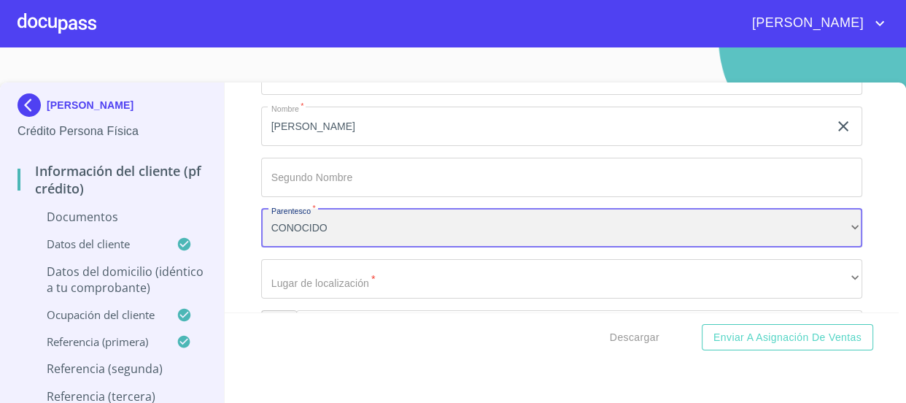
scroll to position [4956, 0]
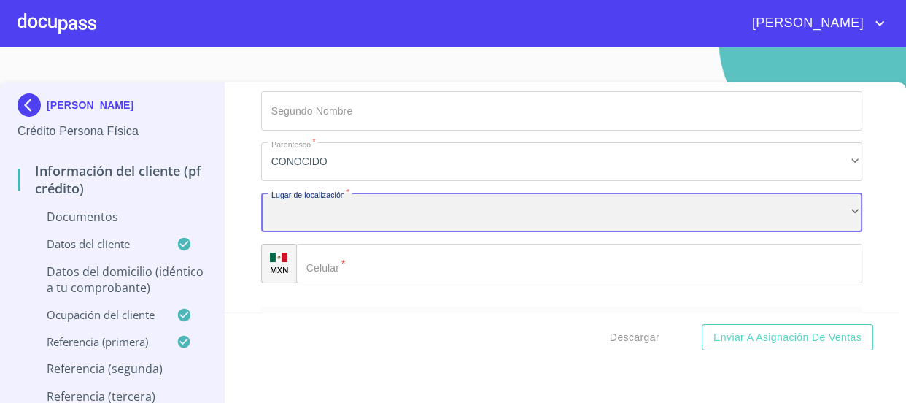
click at [377, 222] on div "​" at bounding box center [562, 212] width 602 height 39
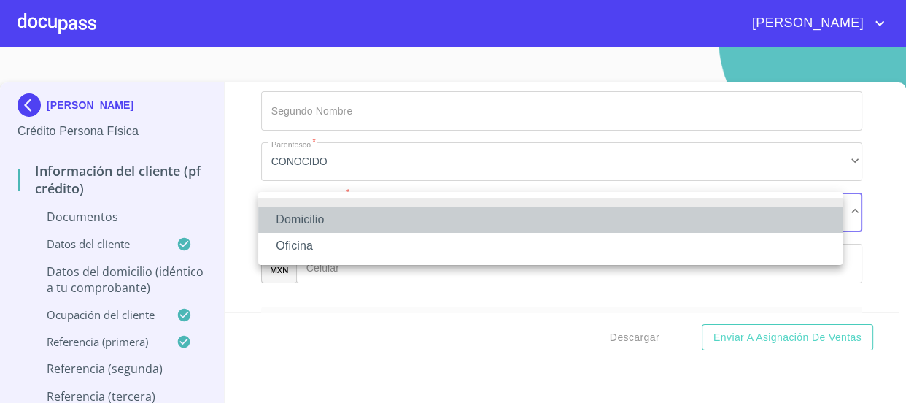
click at [376, 223] on li "Domicilio" at bounding box center [550, 219] width 584 height 26
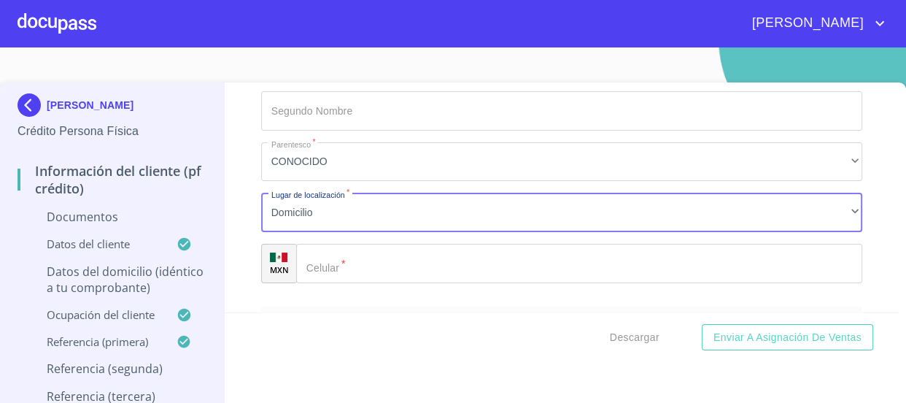
click at [429, 263] on div "Domicilio Oficina" at bounding box center [453, 201] width 906 height 403
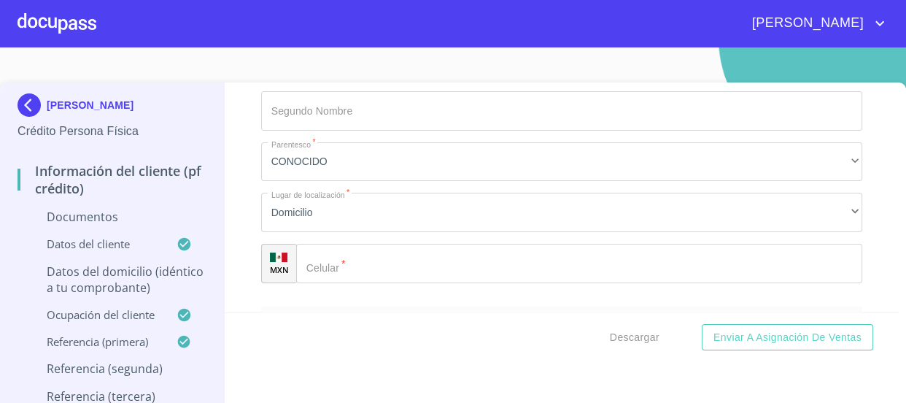
click at [429, 263] on input "Documento de identificación   *" at bounding box center [579, 263] width 567 height 39
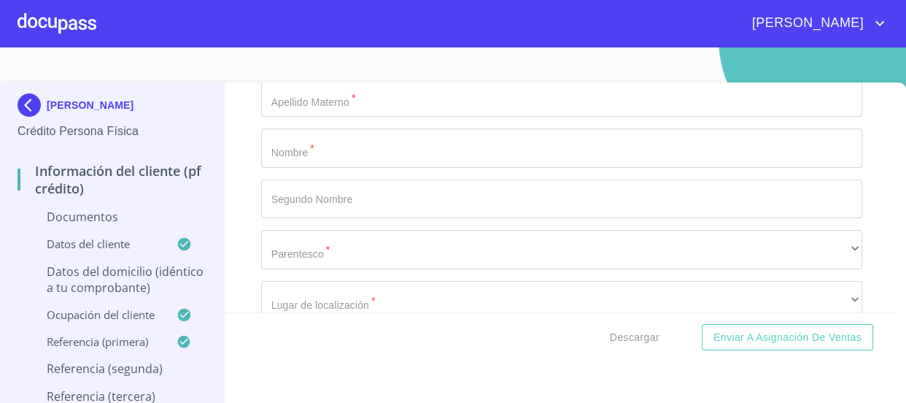
scroll to position [5288, 0]
type input "[PHONE_NUMBER]"
click at [371, 147] on input "Documento de identificación   *" at bounding box center [562, 142] width 602 height 39
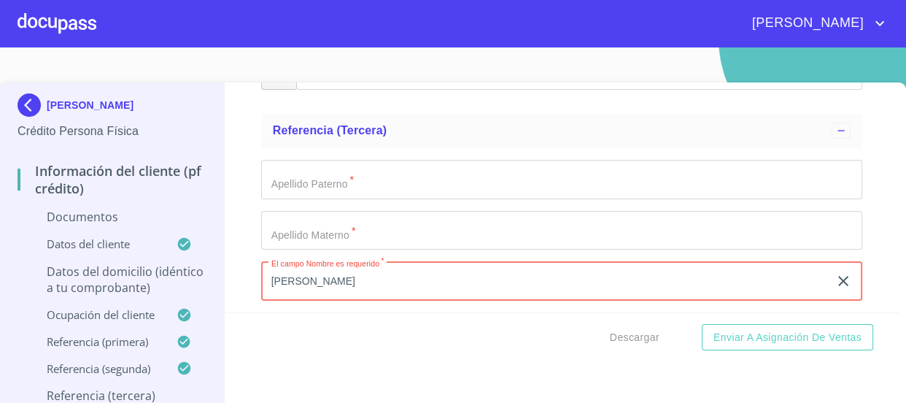
scroll to position [5156, 0]
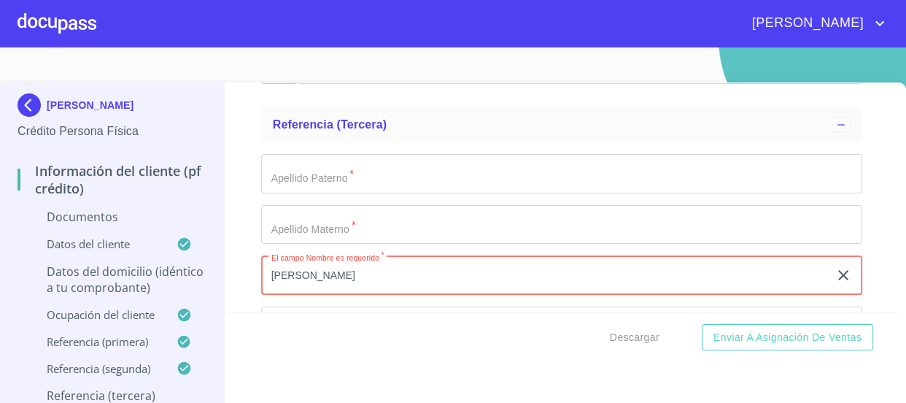
type input "[PERSON_NAME]"
click at [379, 185] on input "Documento de identificación   *" at bounding box center [562, 173] width 602 height 39
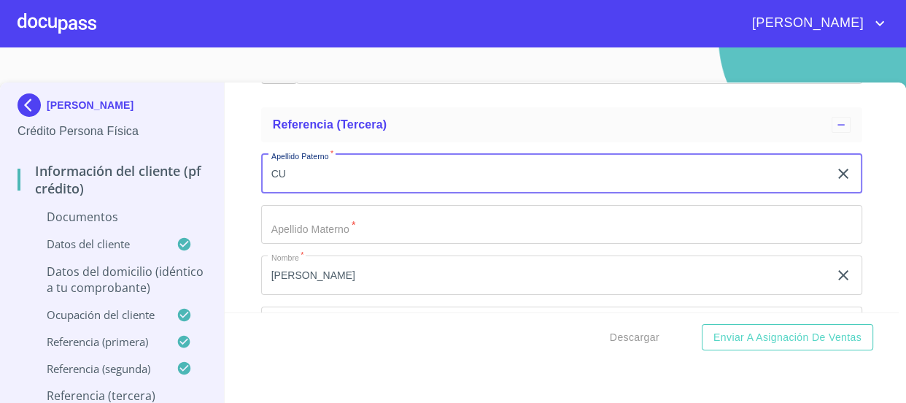
type input "C"
type input "SOLTERO"
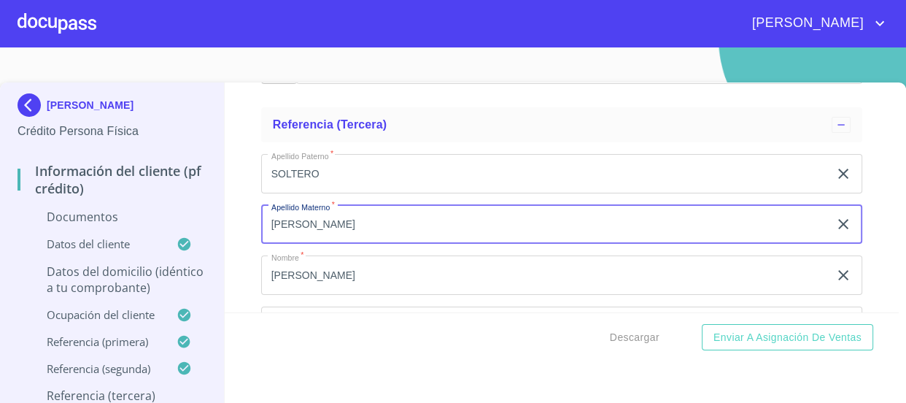
type input "[PERSON_NAME]"
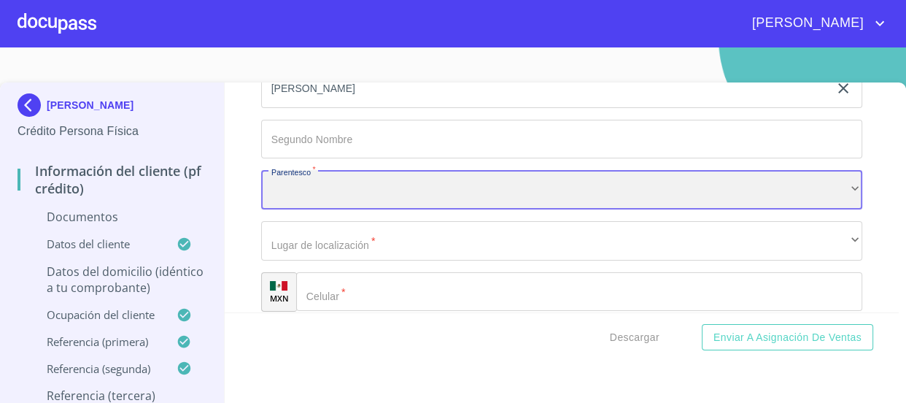
scroll to position [5332, 0]
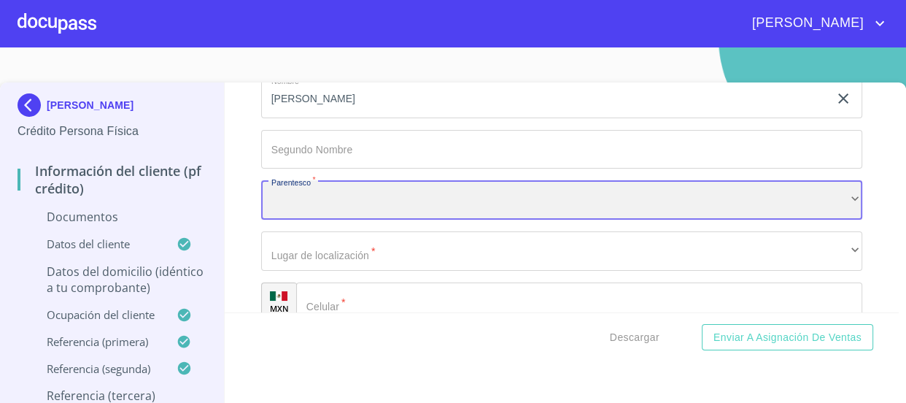
click at [375, 198] on div "​" at bounding box center [562, 199] width 602 height 39
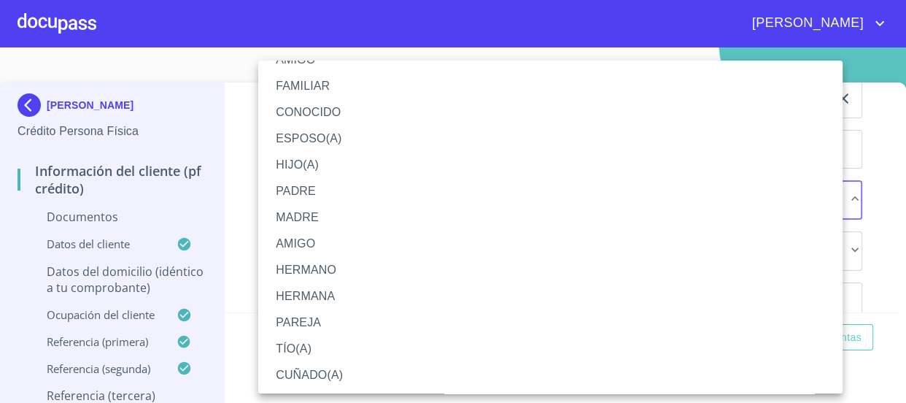
scroll to position [0, 0]
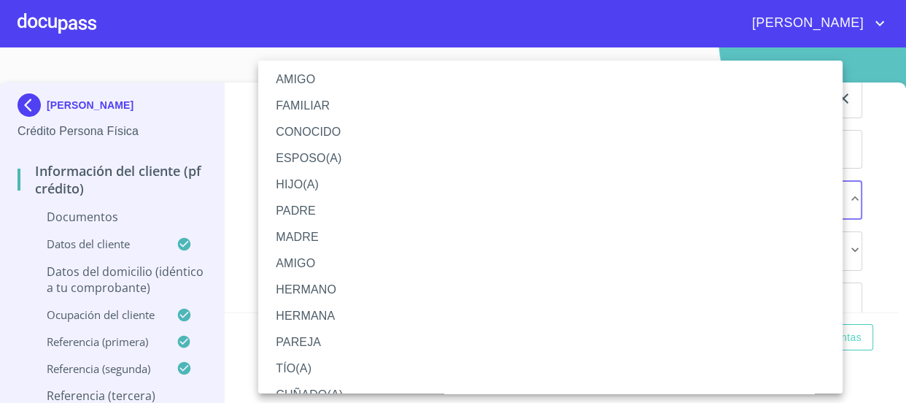
click at [325, 108] on li "FAMILIAR" at bounding box center [555, 106] width 595 height 26
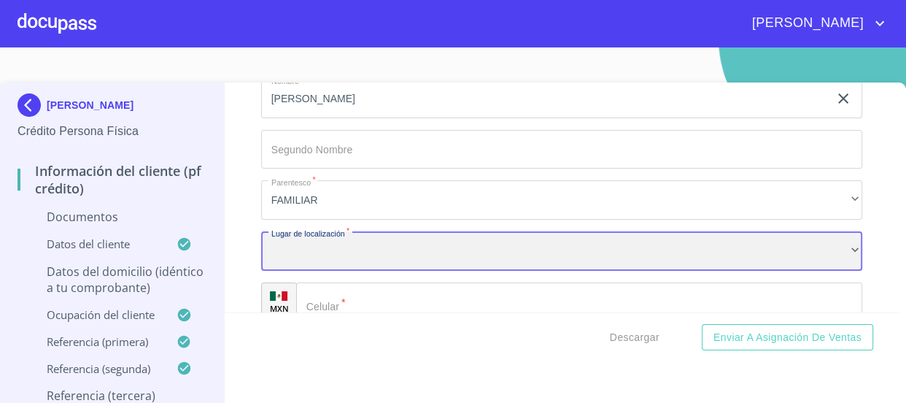
click at [373, 244] on div "​" at bounding box center [562, 250] width 602 height 39
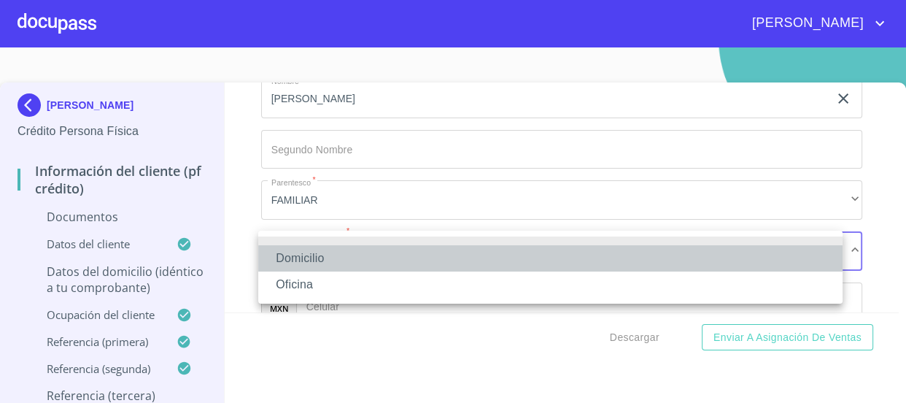
click at [372, 255] on li "Domicilio" at bounding box center [550, 258] width 584 height 26
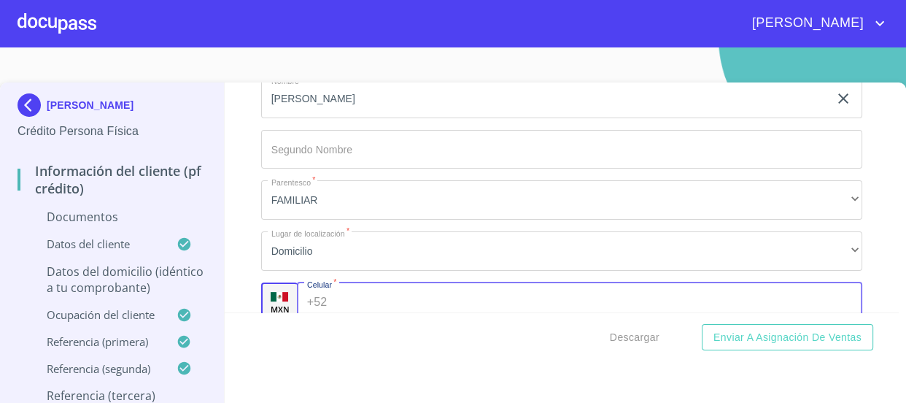
click at [409, 290] on input "Documento de identificación   *" at bounding box center [598, 301] width 530 height 39
type input "[PHONE_NUMBER]"
click at [244, 269] on div "Información del cliente (PF crédito) Documentos Documento de identificación   *…" at bounding box center [562, 197] width 674 height 230
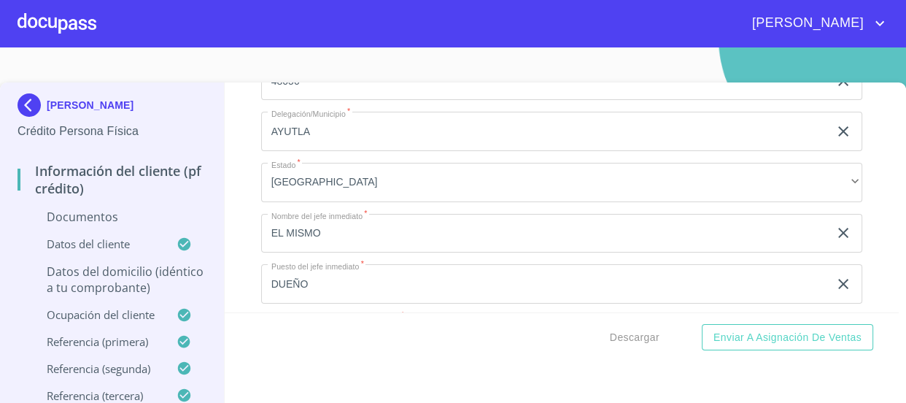
scroll to position [3607, 0]
